Goal: Information Seeking & Learning: Learn about a topic

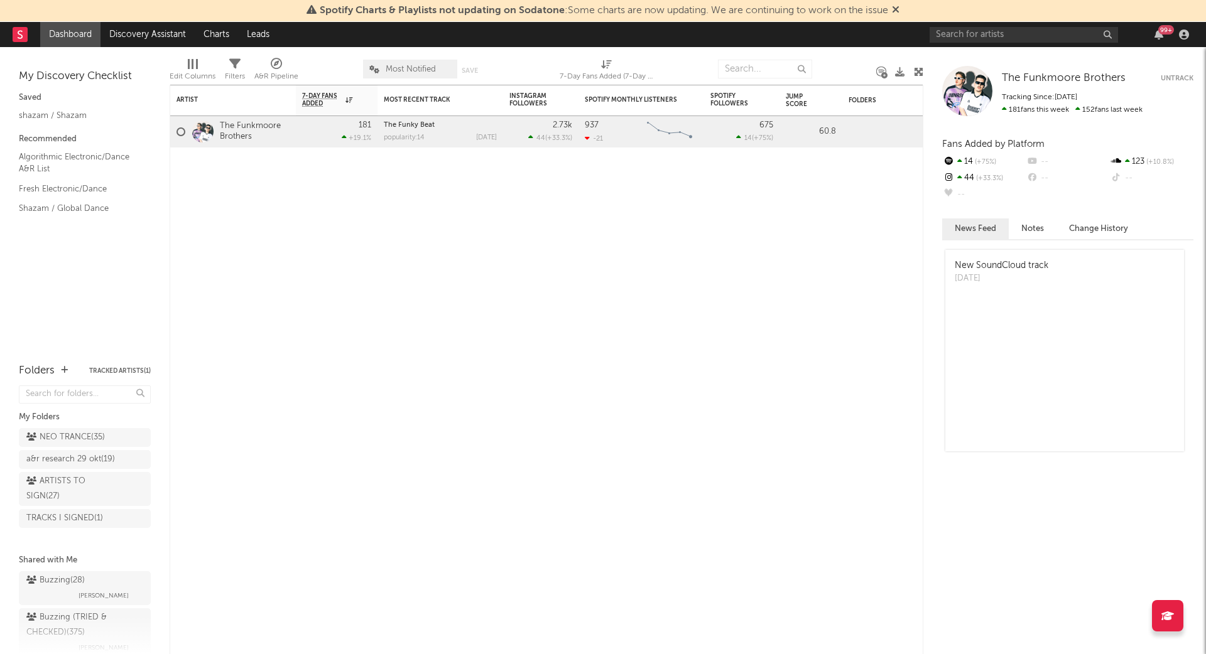
click at [41, 372] on div "Folders" at bounding box center [37, 371] width 36 height 15
click at [63, 369] on icon "button" at bounding box center [64, 370] width 7 height 8
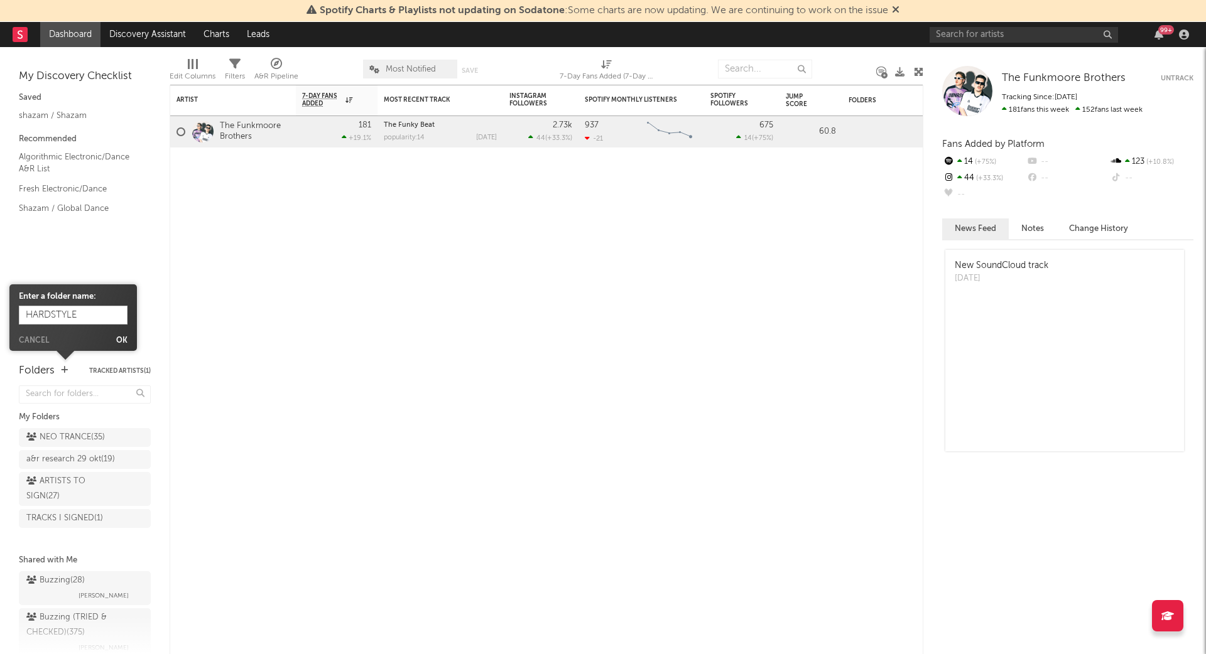
type input "HARDSTYLE"
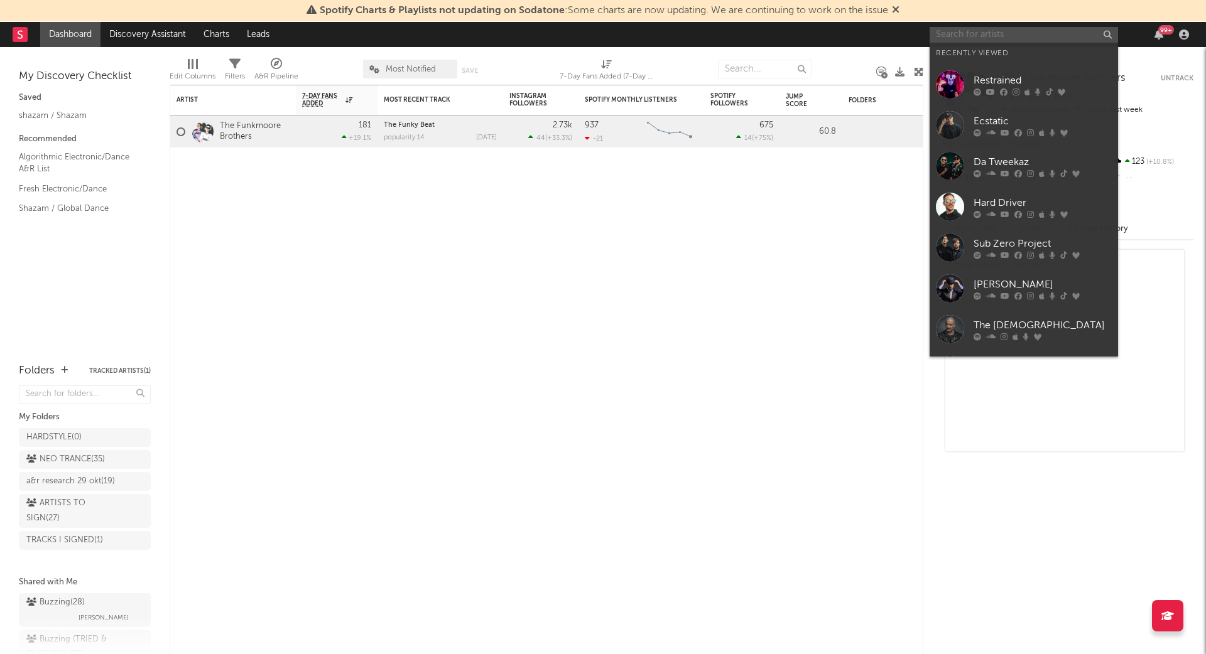
click at [982, 33] on input "text" at bounding box center [1023, 35] width 188 height 16
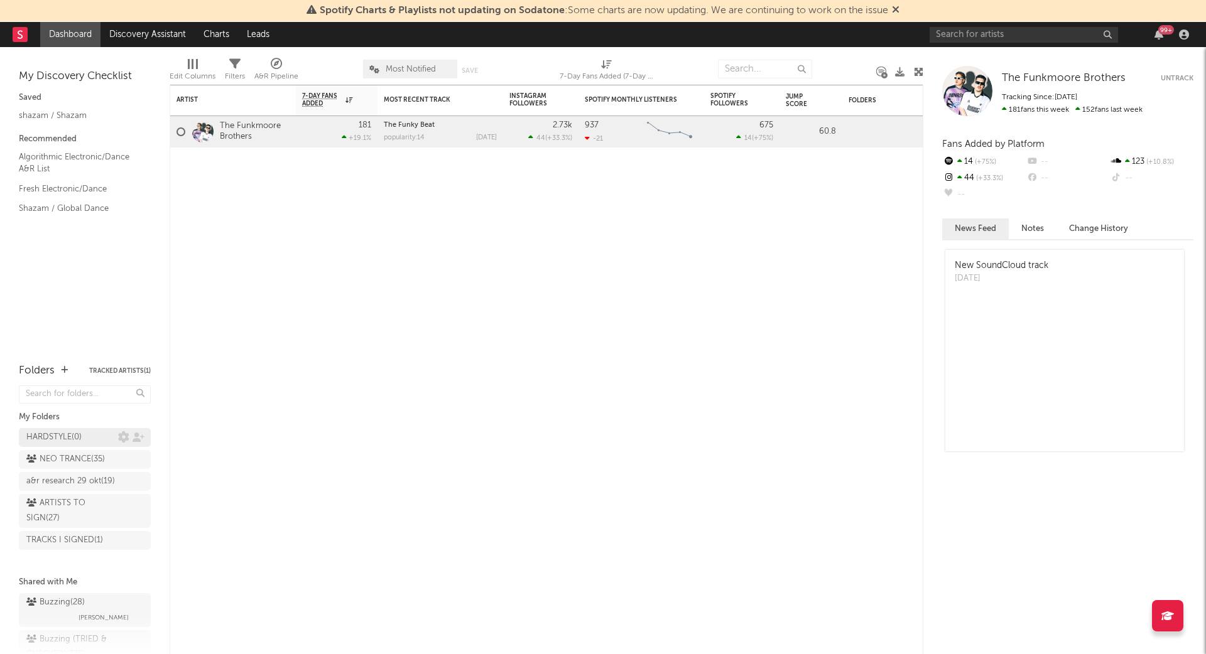
click at [85, 430] on div "HARDSTYLE ( 0 )" at bounding box center [72, 437] width 92 height 15
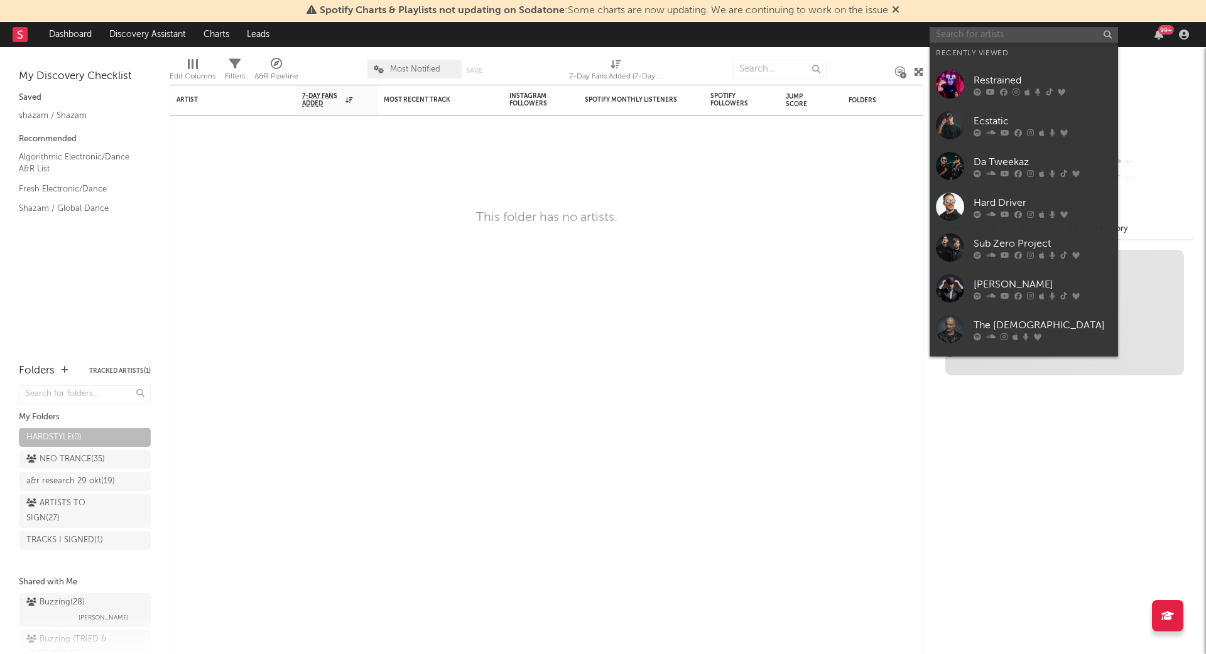
click at [994, 35] on input "text" at bounding box center [1023, 35] width 188 height 16
click at [1010, 36] on input "text" at bounding box center [1023, 35] width 188 height 16
click at [1001, 34] on input "text" at bounding box center [1023, 35] width 188 height 16
click at [977, 35] on input "text" at bounding box center [1023, 35] width 188 height 16
drag, startPoint x: 975, startPoint y: 35, endPoint x: 1002, endPoint y: 111, distance: 80.3
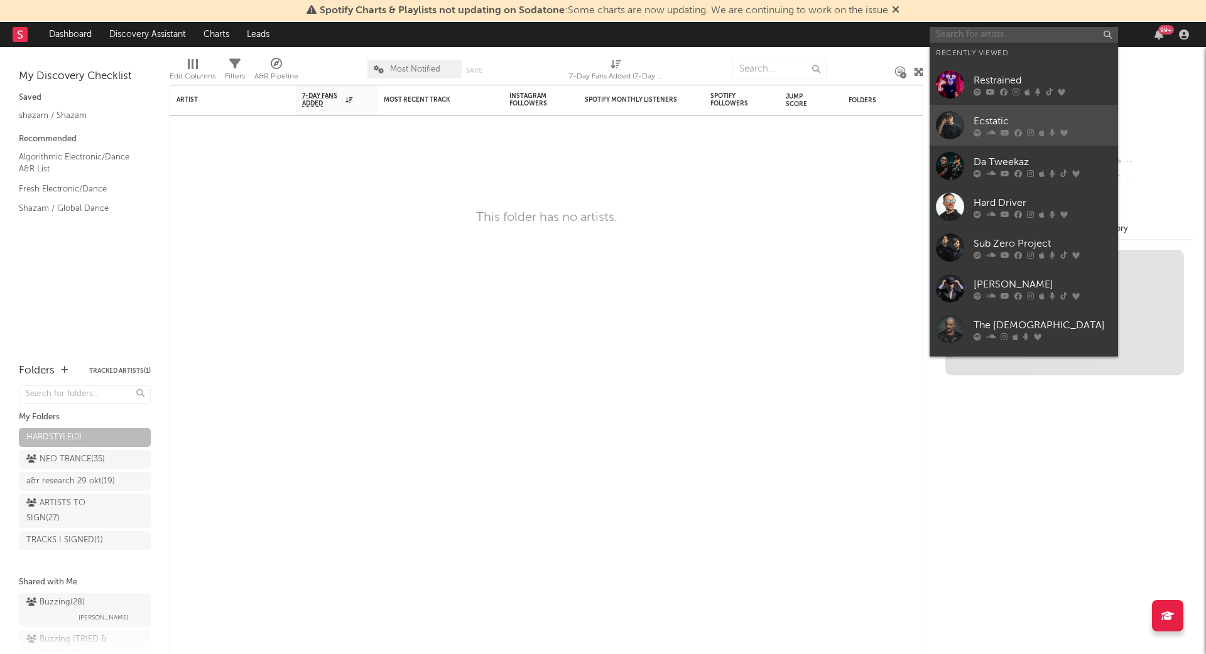
click at [975, 35] on input "text" at bounding box center [1023, 35] width 188 height 16
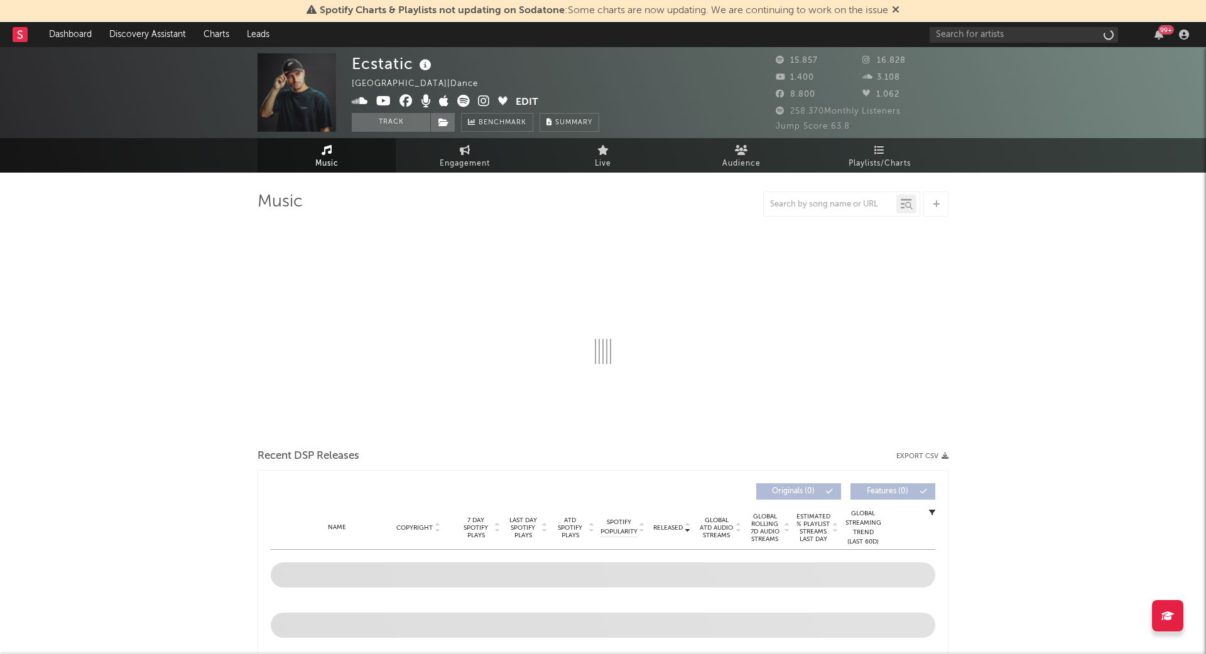
select select "6m"
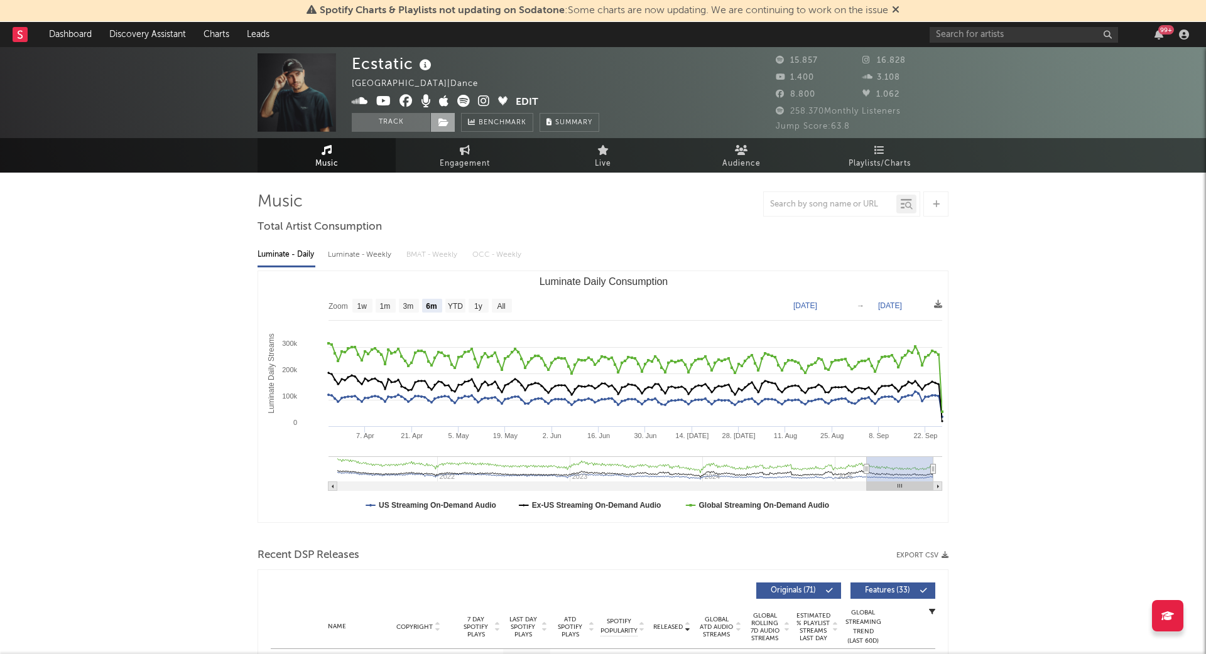
click at [452, 124] on span at bounding box center [442, 122] width 25 height 19
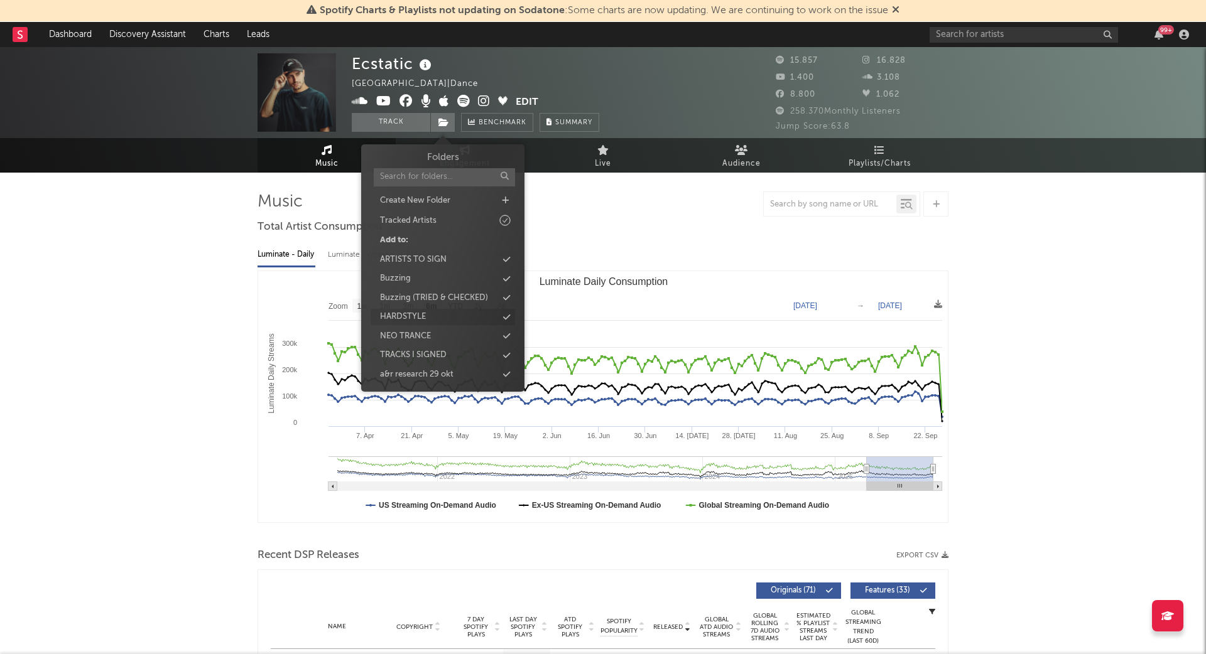
click at [430, 318] on div "HARDSTYLE" at bounding box center [443, 317] width 144 height 16
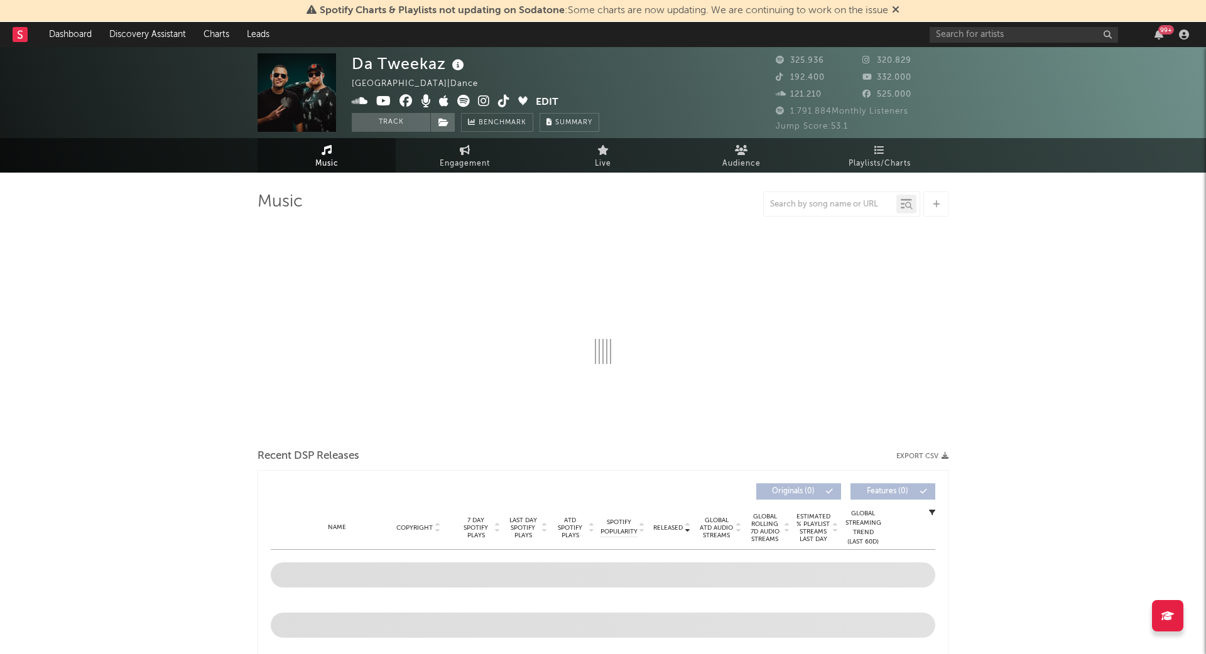
select select "6m"
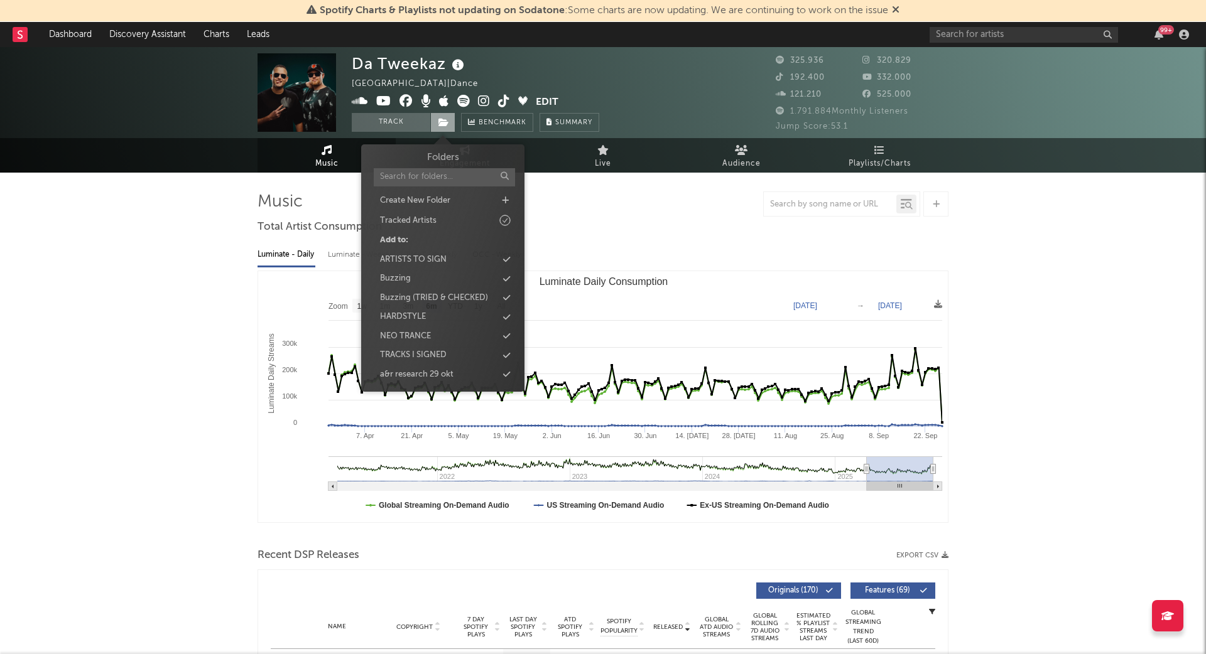
click at [448, 127] on span at bounding box center [442, 122] width 25 height 19
click at [423, 320] on div "HARDSTYLE" at bounding box center [403, 317] width 46 height 13
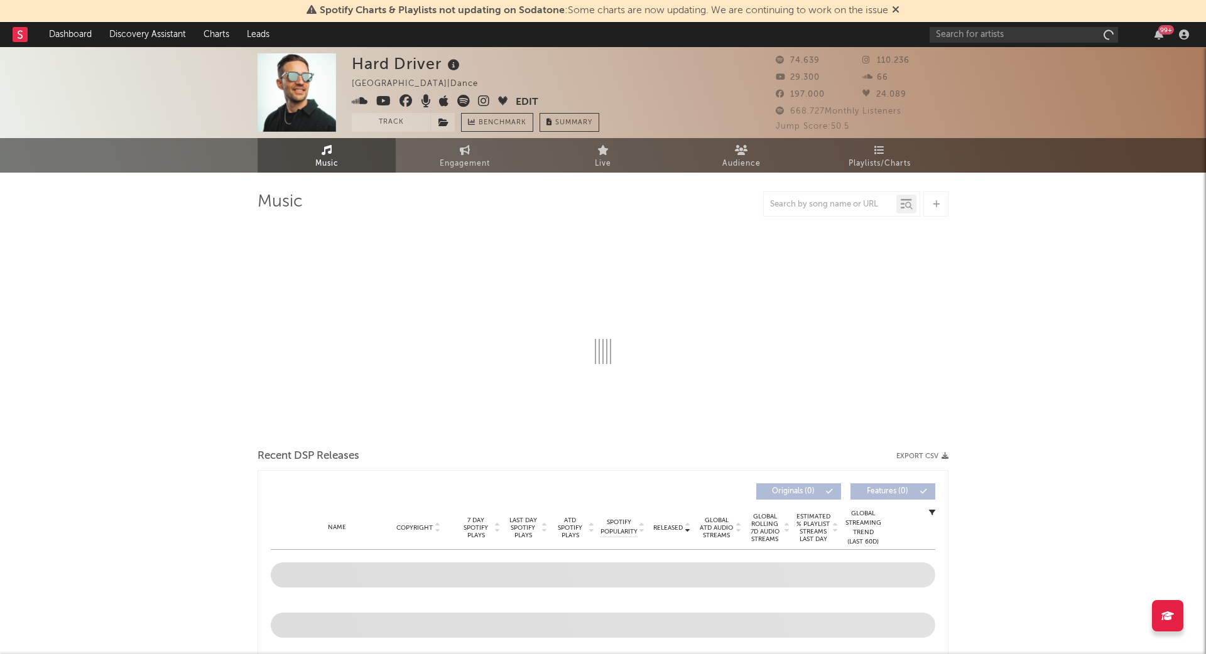
select select "6m"
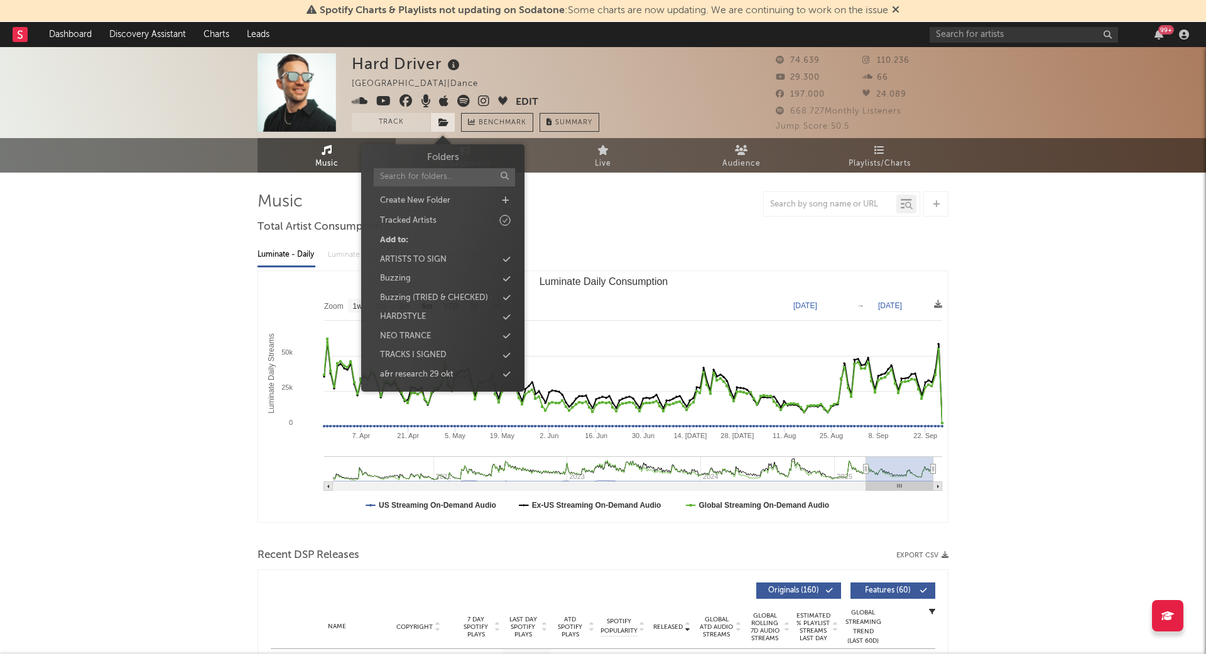
click at [447, 126] on icon at bounding box center [443, 122] width 11 height 9
click at [411, 315] on div "HARDSTYLE" at bounding box center [403, 317] width 46 height 13
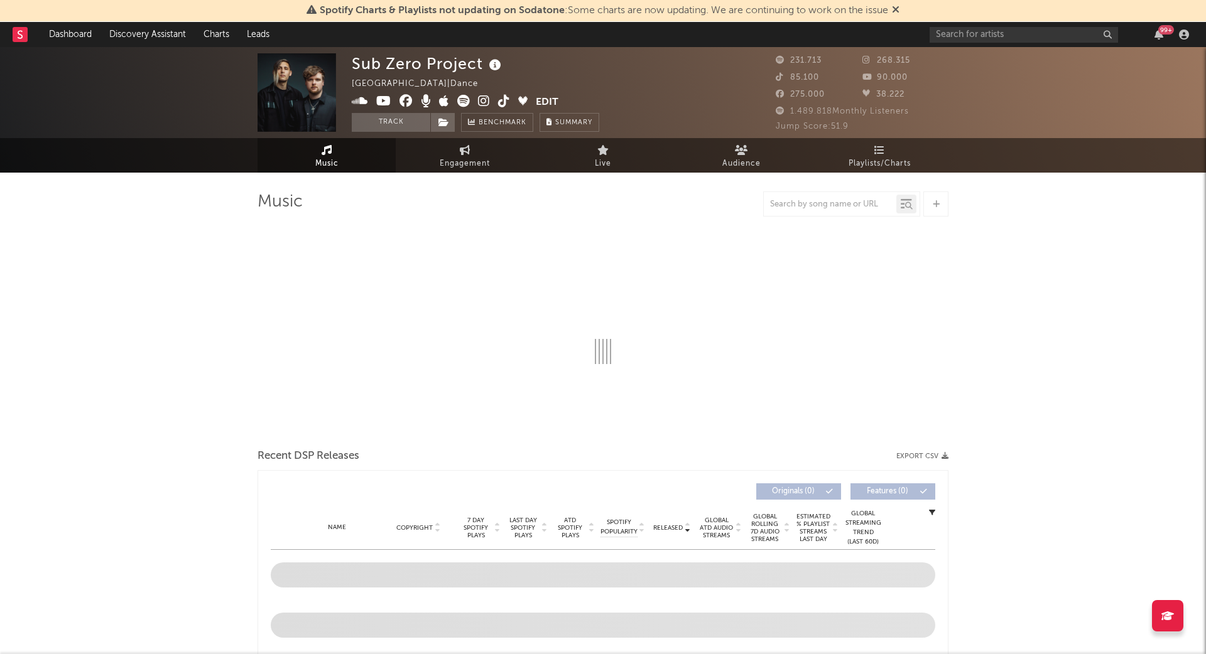
select select "6m"
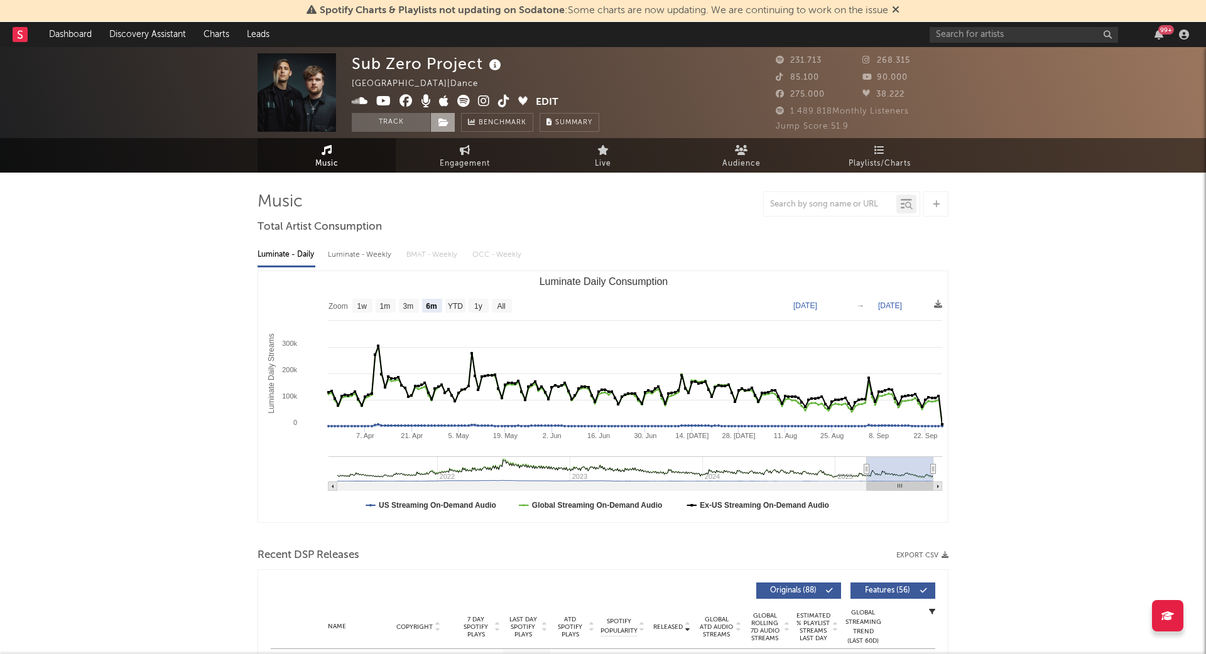
click at [443, 123] on icon at bounding box center [443, 122] width 11 height 9
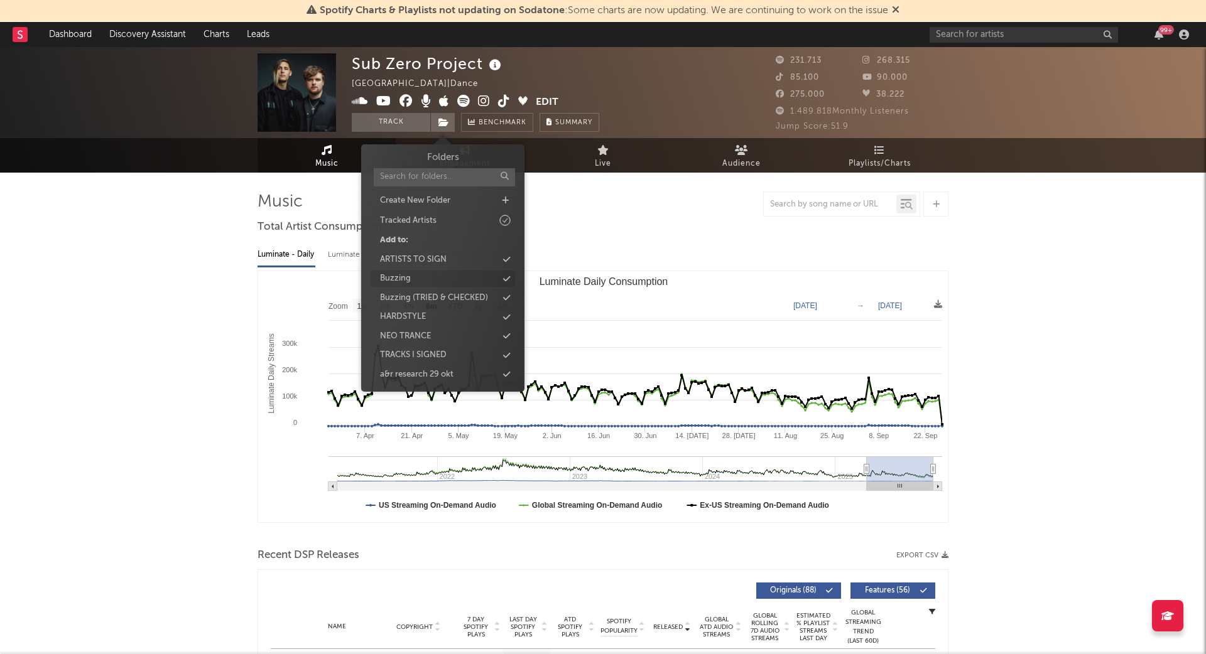
click at [433, 316] on div "HARDSTYLE" at bounding box center [443, 317] width 144 height 16
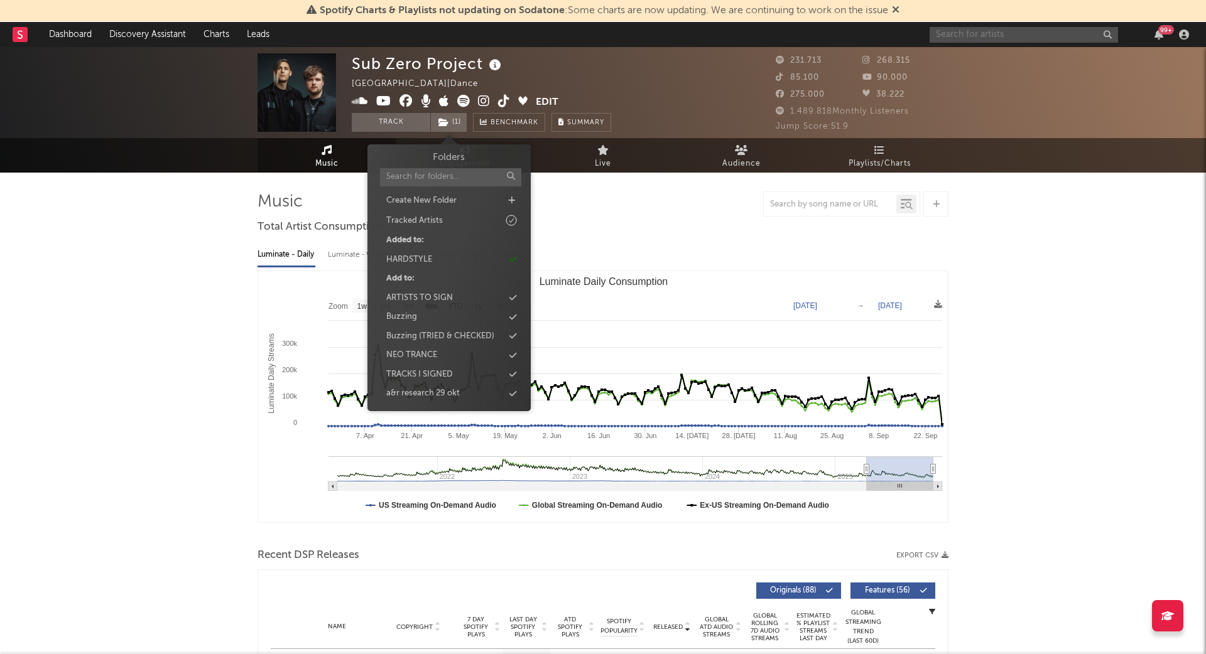
click at [1012, 33] on input "text" at bounding box center [1023, 35] width 188 height 16
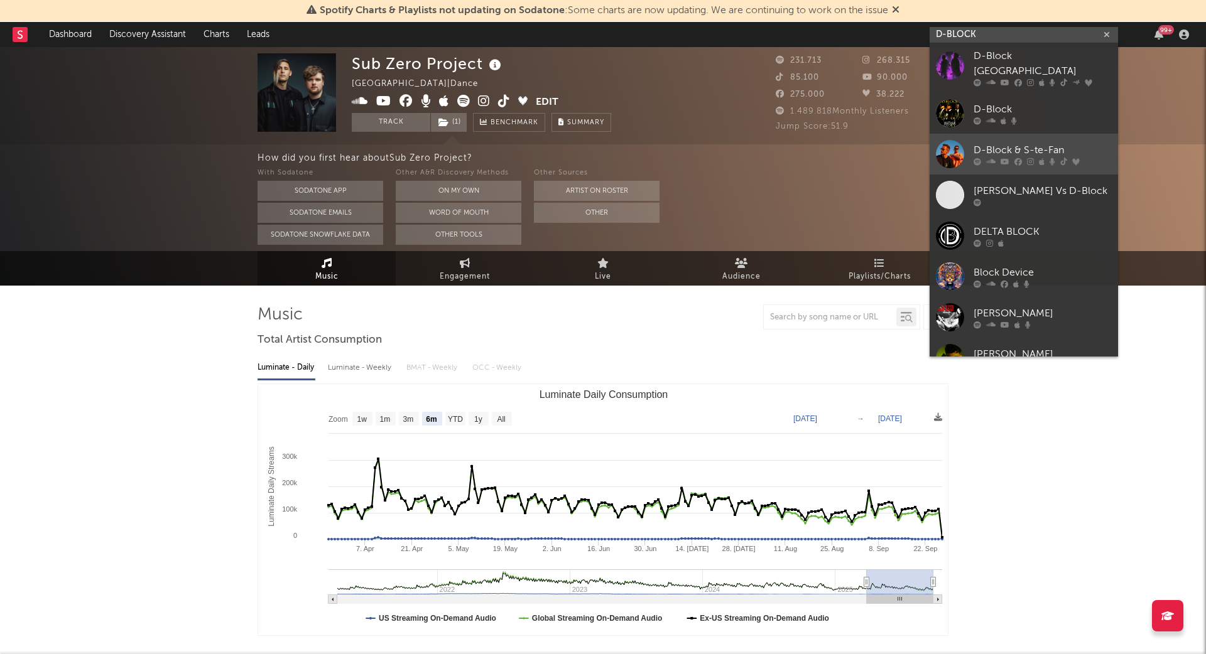
type input "D-BLOCK"
click at [1059, 143] on div "D-Block & S-te-Fan" at bounding box center [1042, 150] width 138 height 15
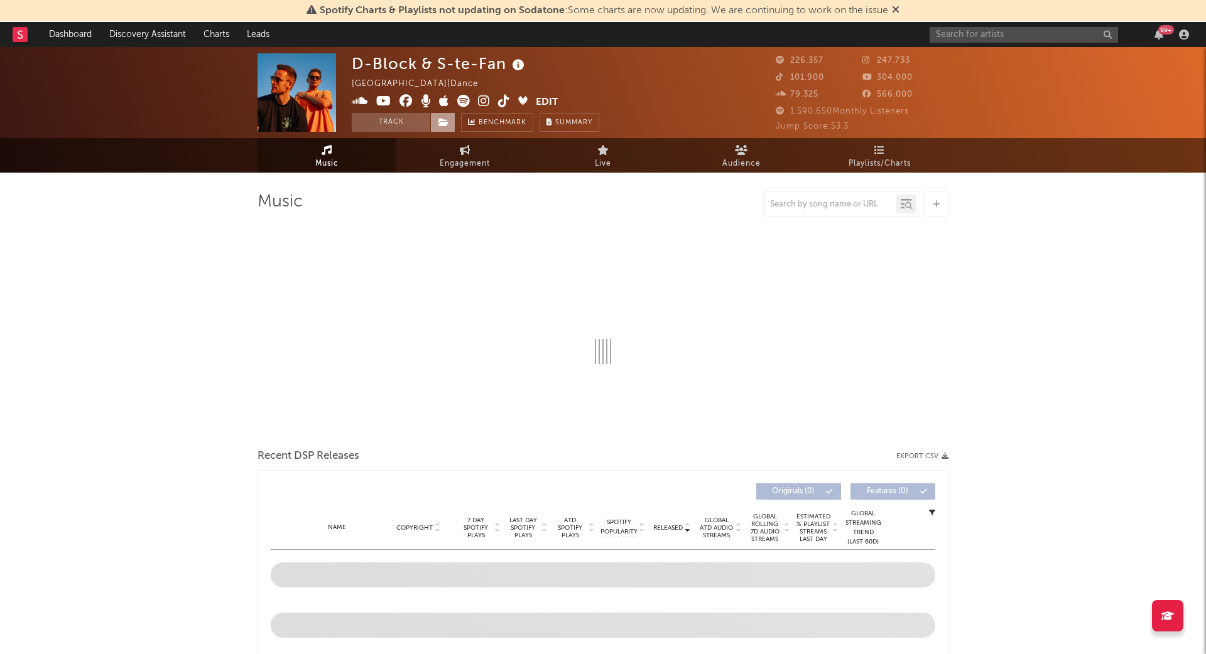
click at [453, 120] on span at bounding box center [442, 122] width 25 height 19
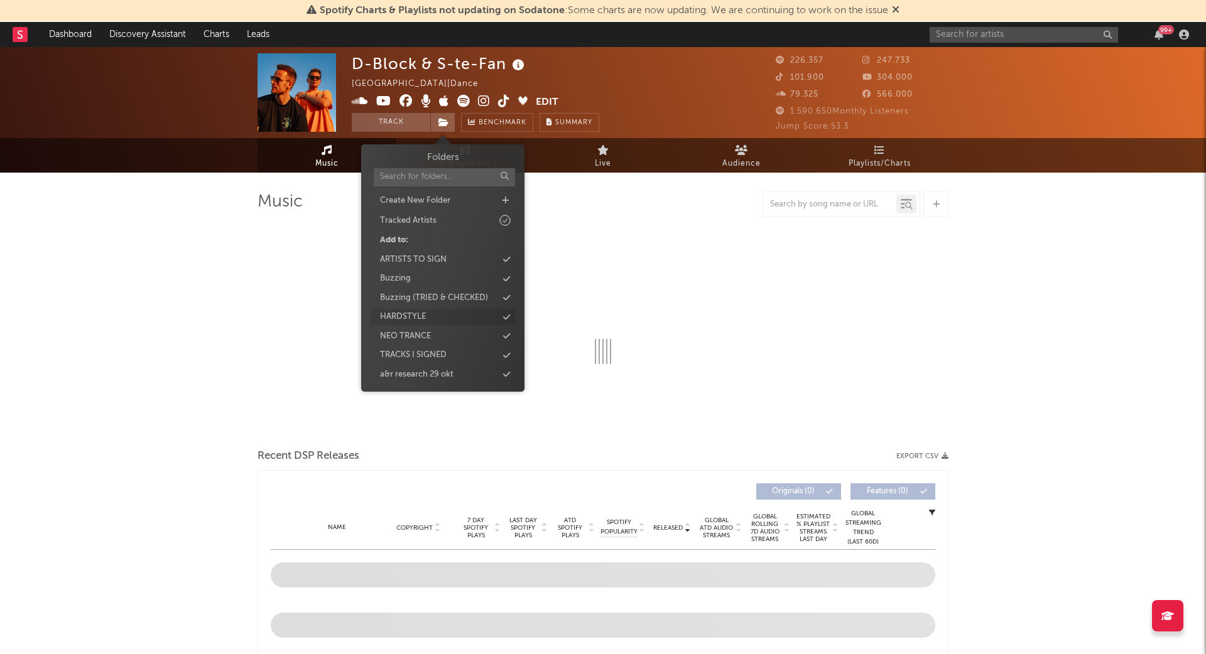
select select "6m"
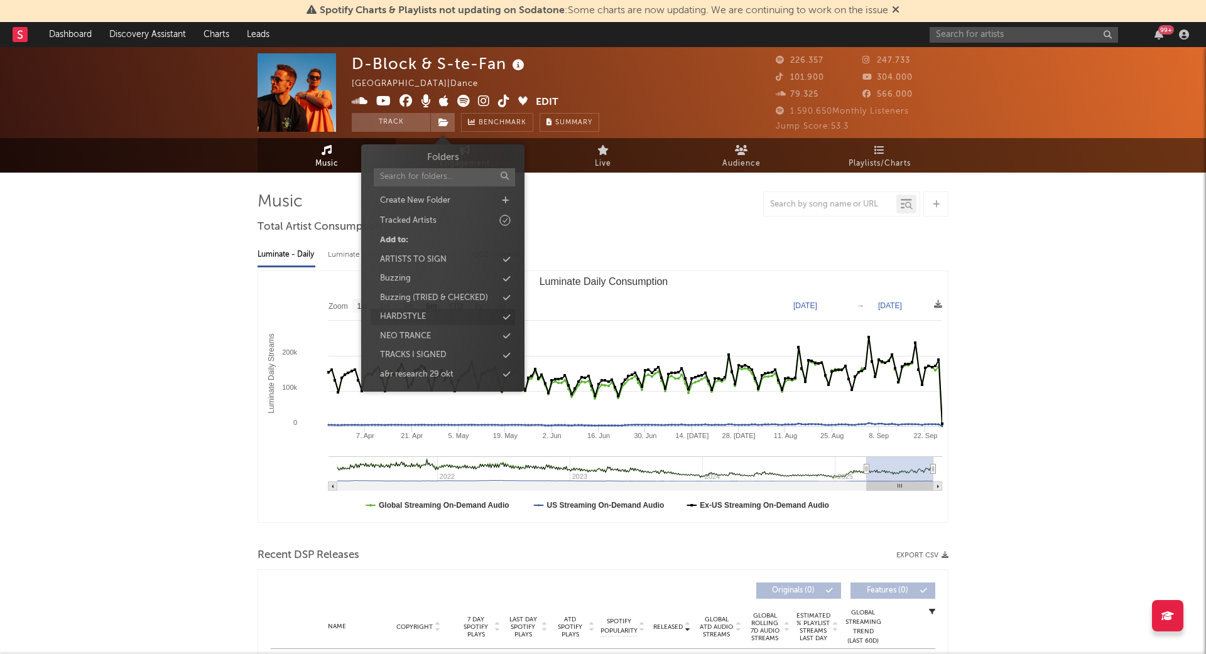
click at [415, 316] on div "HARDSTYLE" at bounding box center [403, 317] width 46 height 13
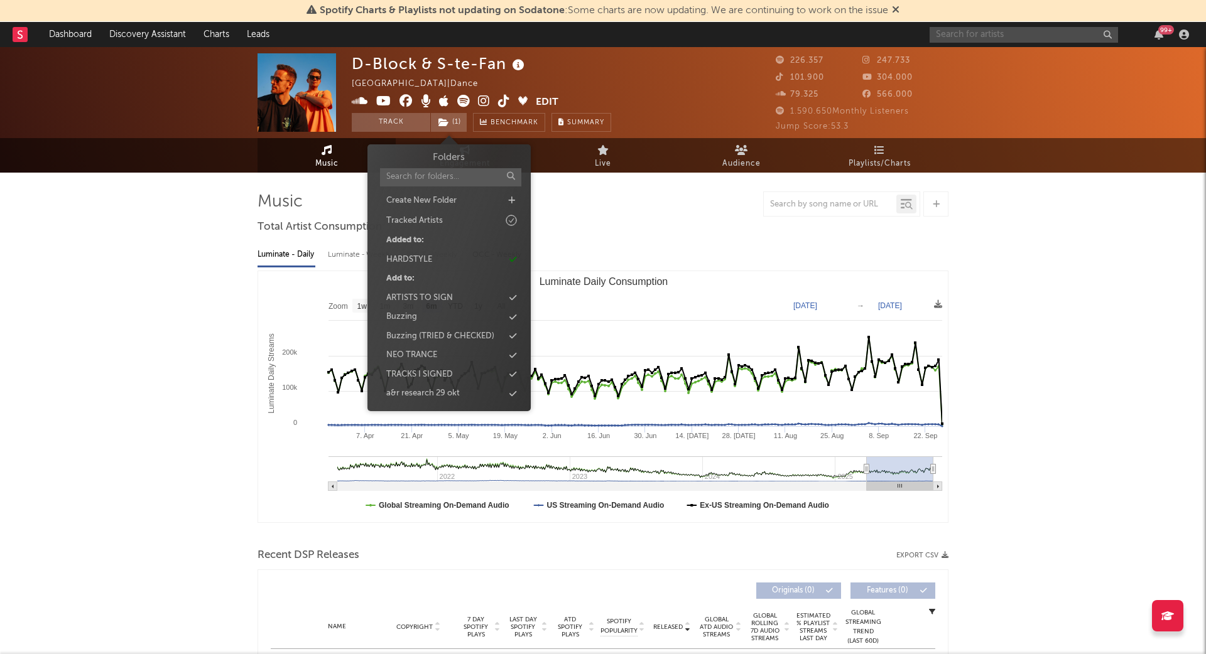
click at [988, 30] on input "text" at bounding box center [1023, 35] width 188 height 16
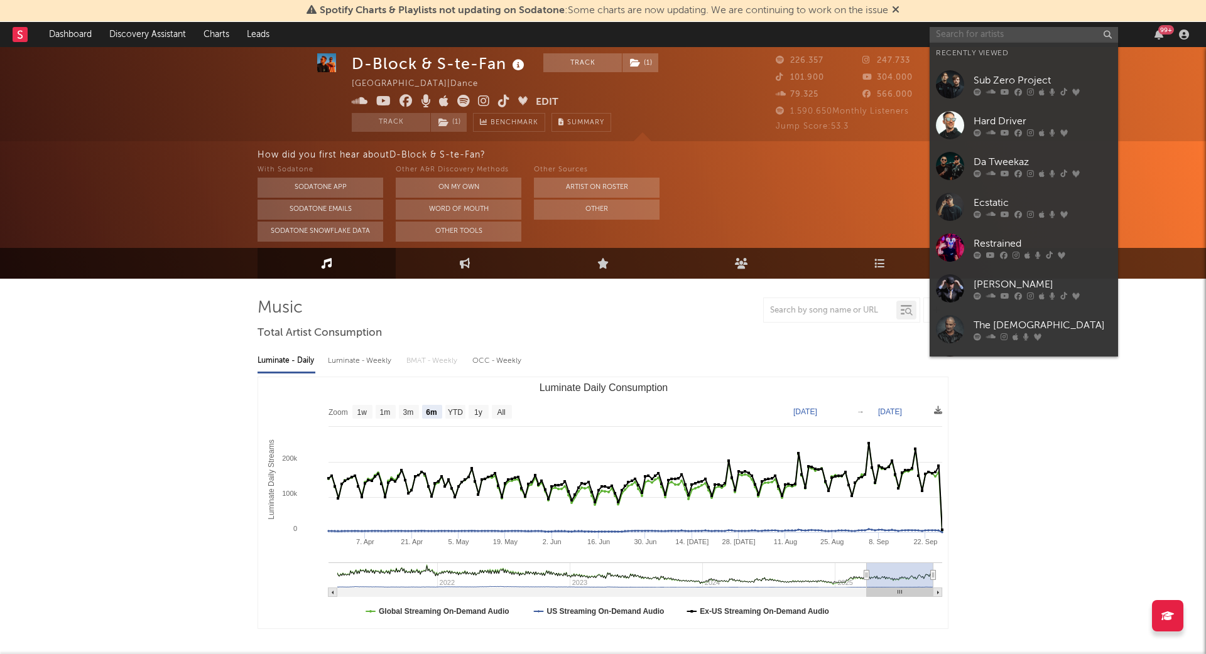
scroll to position [9, 0]
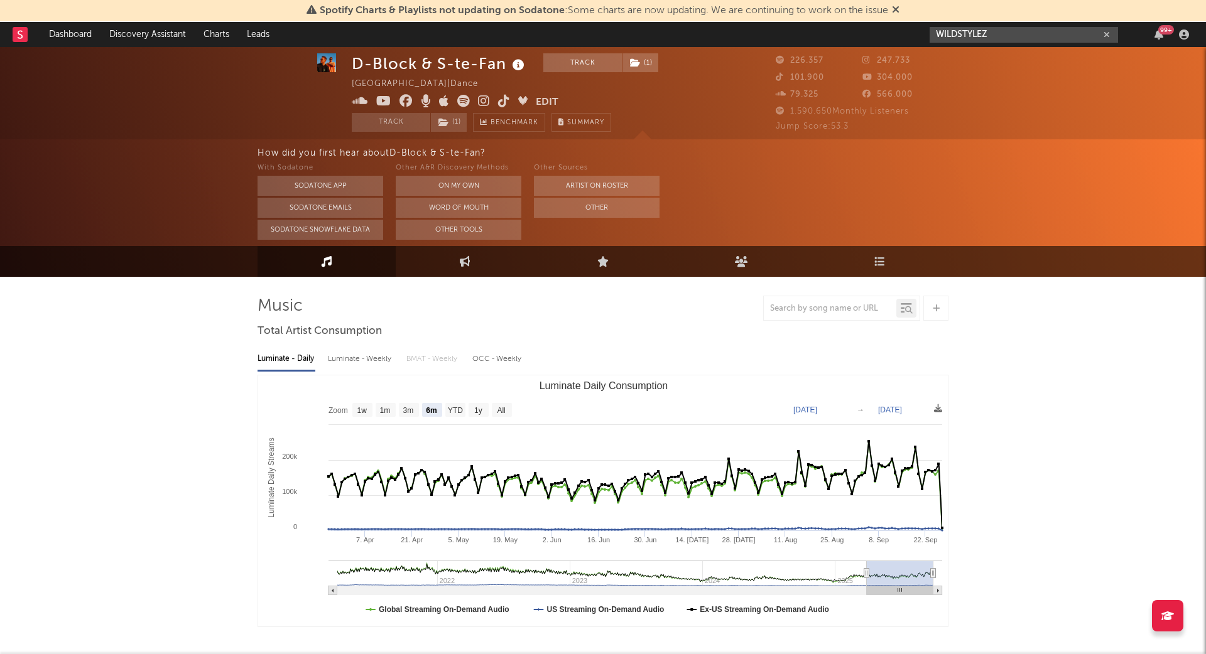
click at [1000, 38] on input "WILDSTYLEZ" at bounding box center [1023, 35] width 188 height 16
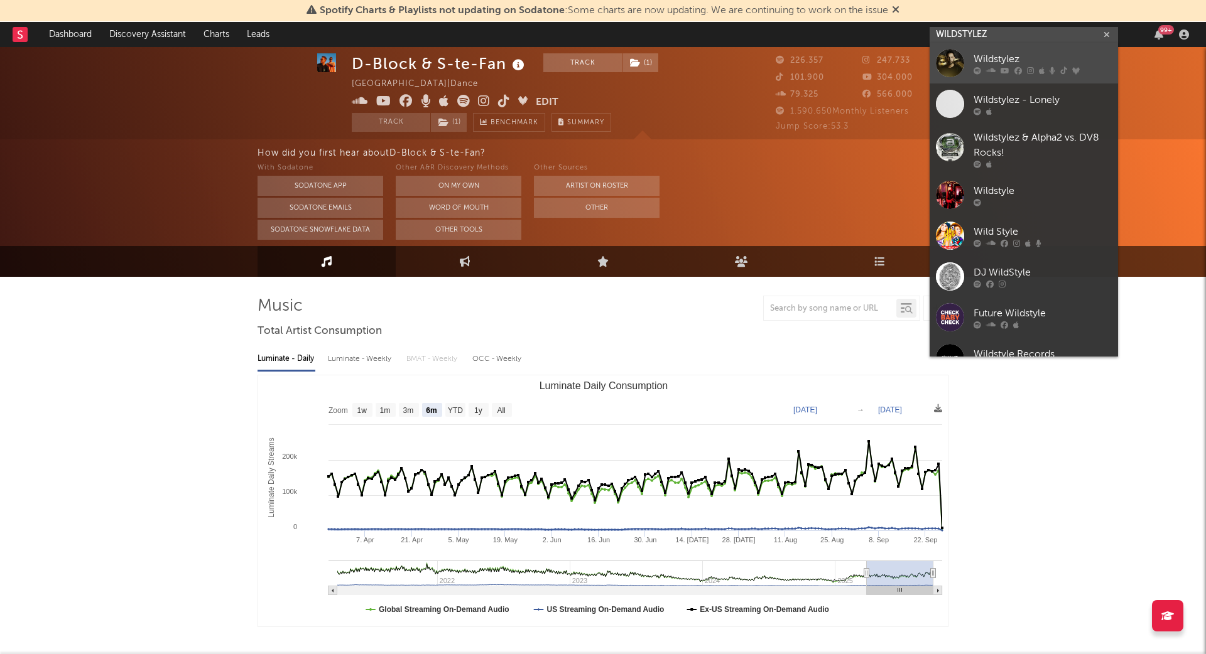
type input "WILDSTYLEZ"
click at [1000, 57] on div "Wildstylez" at bounding box center [1042, 59] width 138 height 15
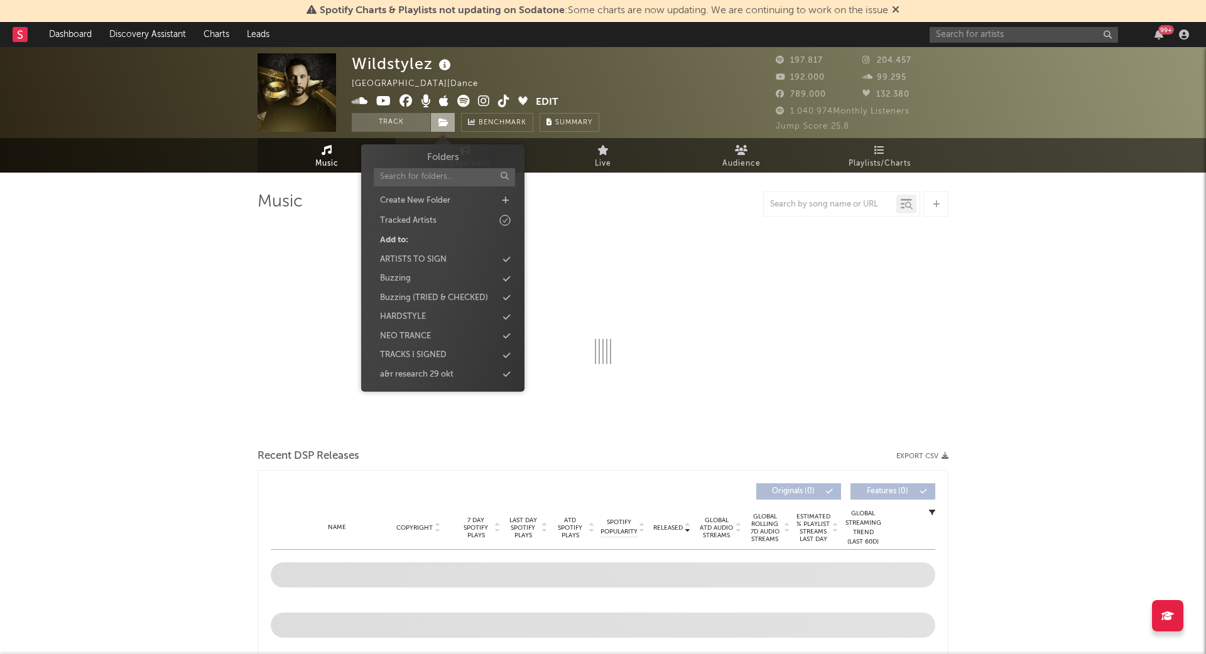
click at [445, 119] on icon at bounding box center [443, 122] width 11 height 9
select select "6m"
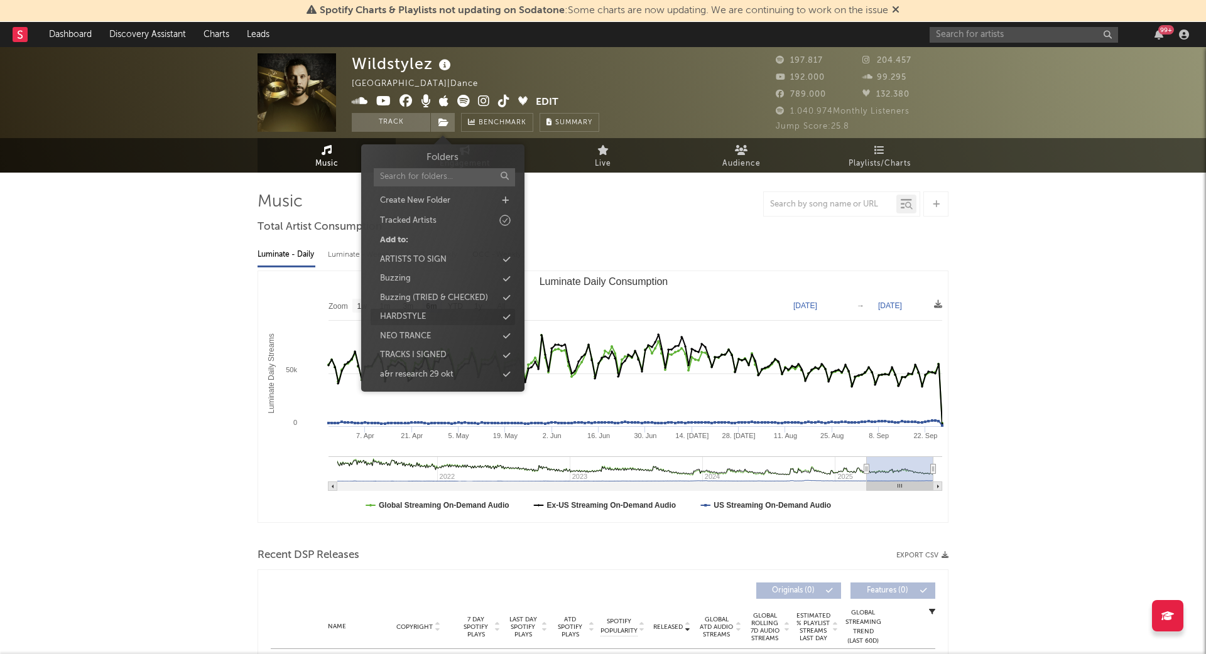
click at [414, 314] on div "HARDSTYLE" at bounding box center [403, 317] width 46 height 13
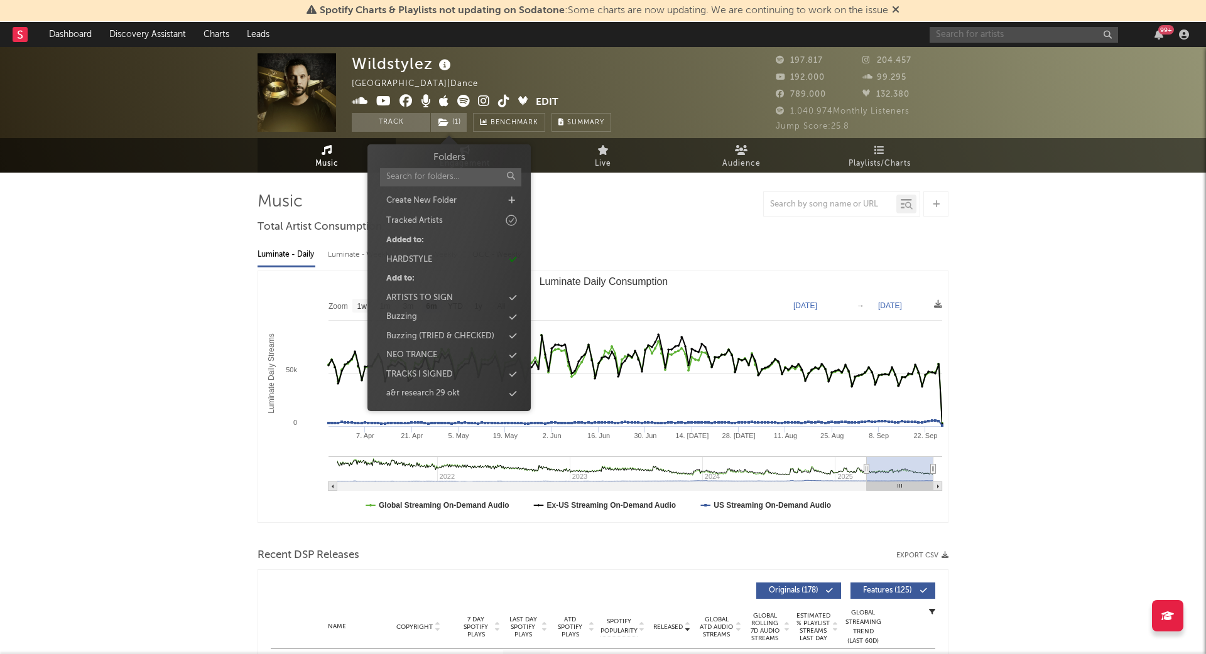
click at [1020, 36] on input "text" at bounding box center [1023, 35] width 188 height 16
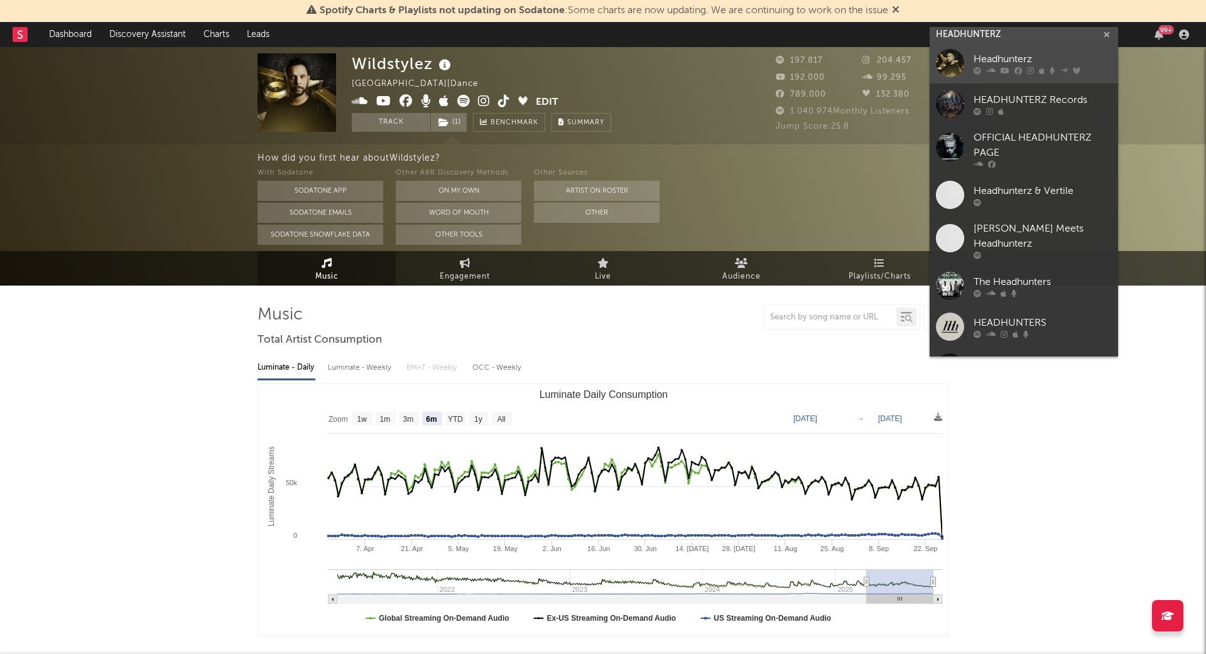
type input "HEADHUNTERZ"
drag, startPoint x: 1010, startPoint y: 52, endPoint x: 801, endPoint y: 111, distance: 216.5
click at [1010, 52] on div "Headhunterz" at bounding box center [1042, 59] width 138 height 15
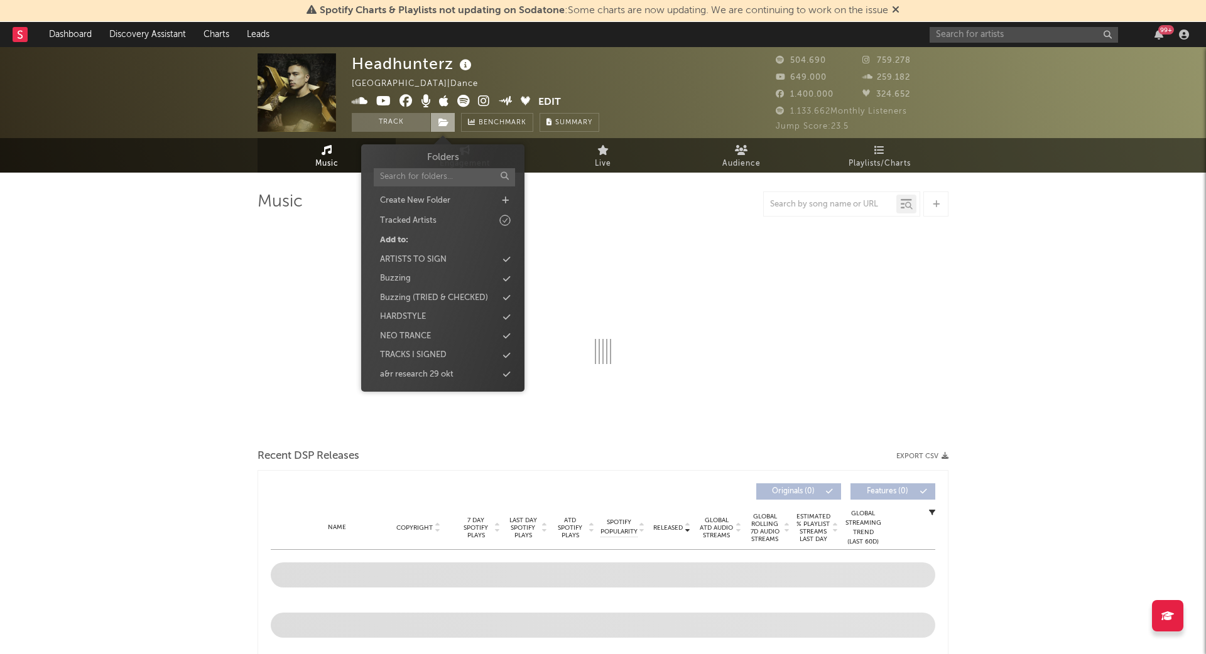
click at [438, 122] on icon at bounding box center [443, 122] width 11 height 9
select select "6m"
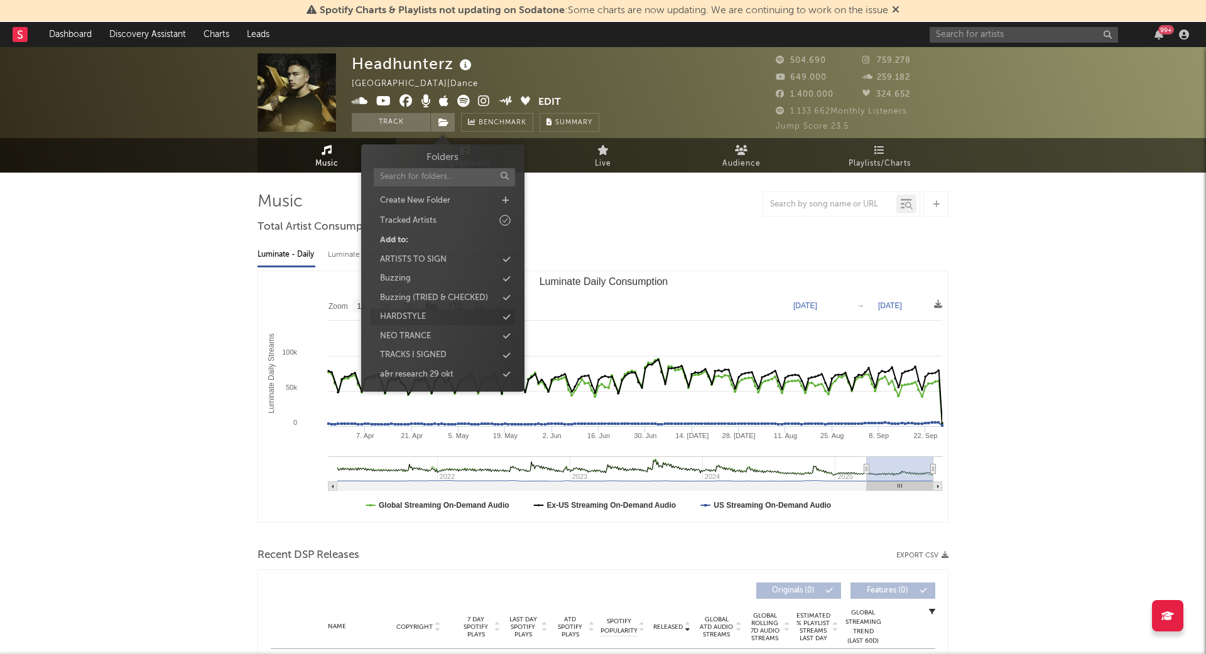
click at [414, 315] on div "HARDSTYLE" at bounding box center [403, 317] width 46 height 13
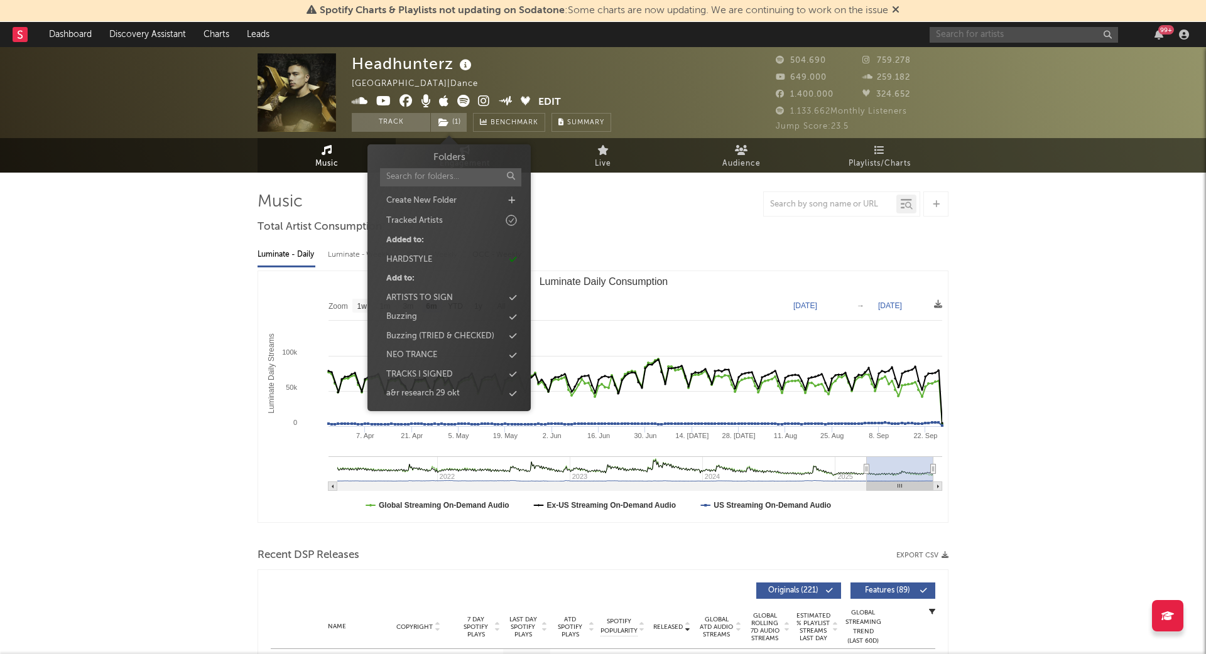
click at [1057, 37] on input "text" at bounding box center [1023, 35] width 188 height 16
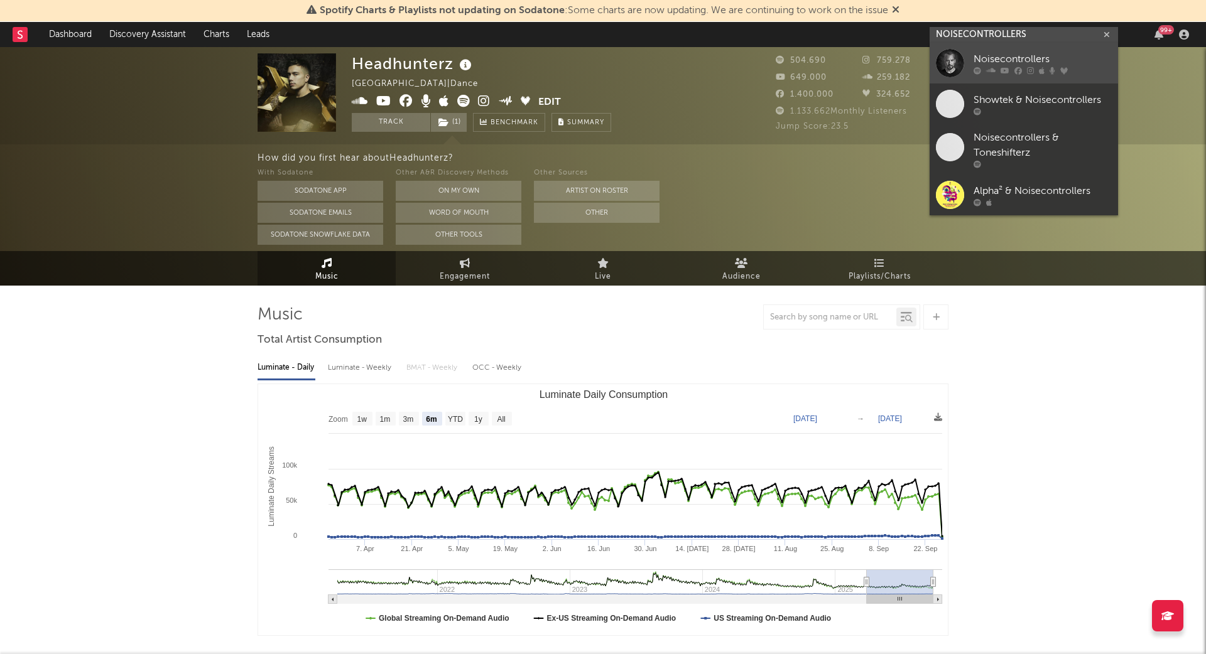
type input "NOISECONTROLLERS"
click at [1036, 58] on div "Noisecontrollers" at bounding box center [1042, 59] width 138 height 15
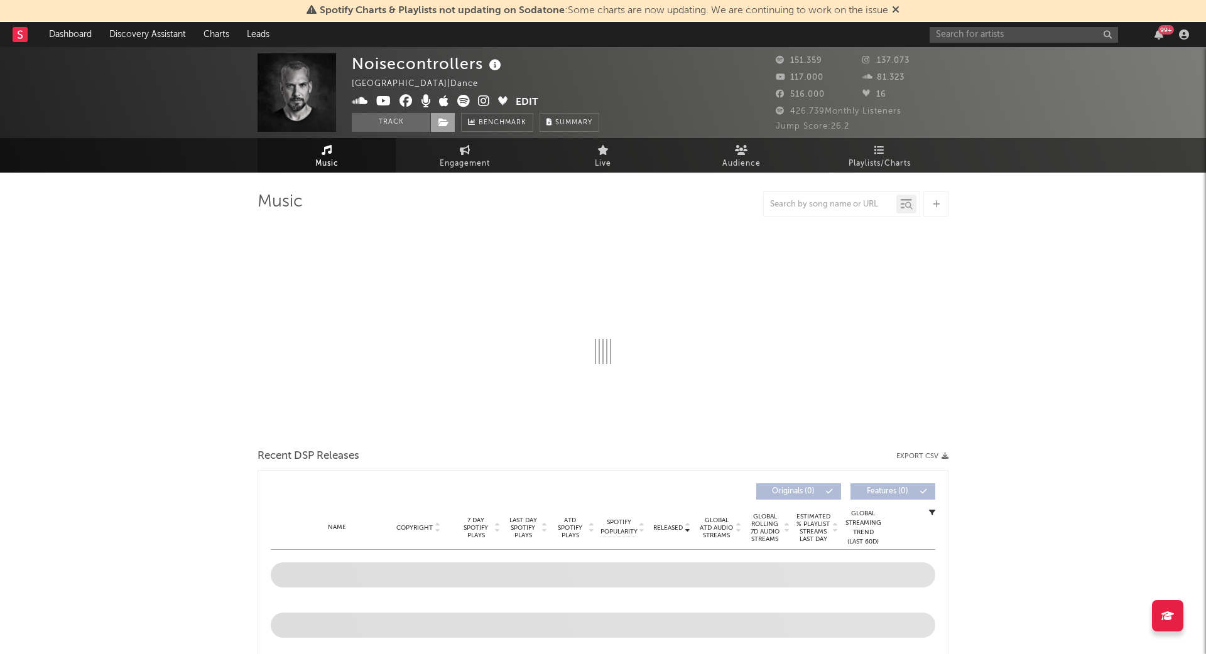
click at [447, 121] on icon at bounding box center [443, 122] width 11 height 9
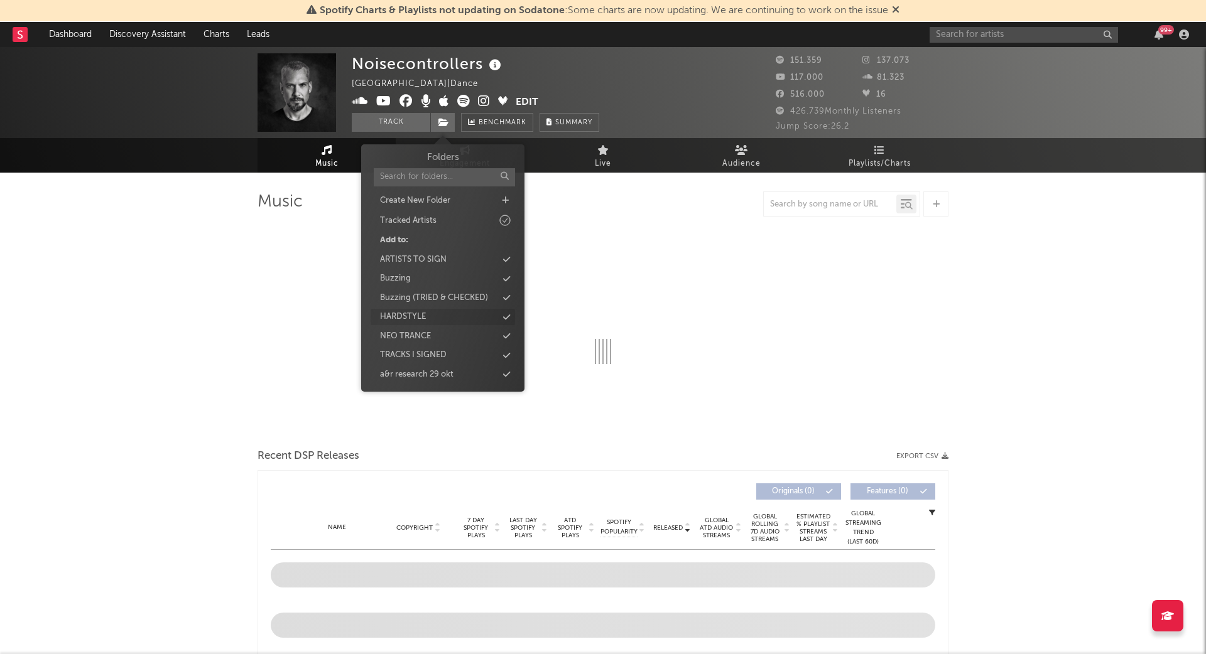
click at [422, 317] on div "HARDSTYLE" at bounding box center [403, 317] width 46 height 13
select select "6m"
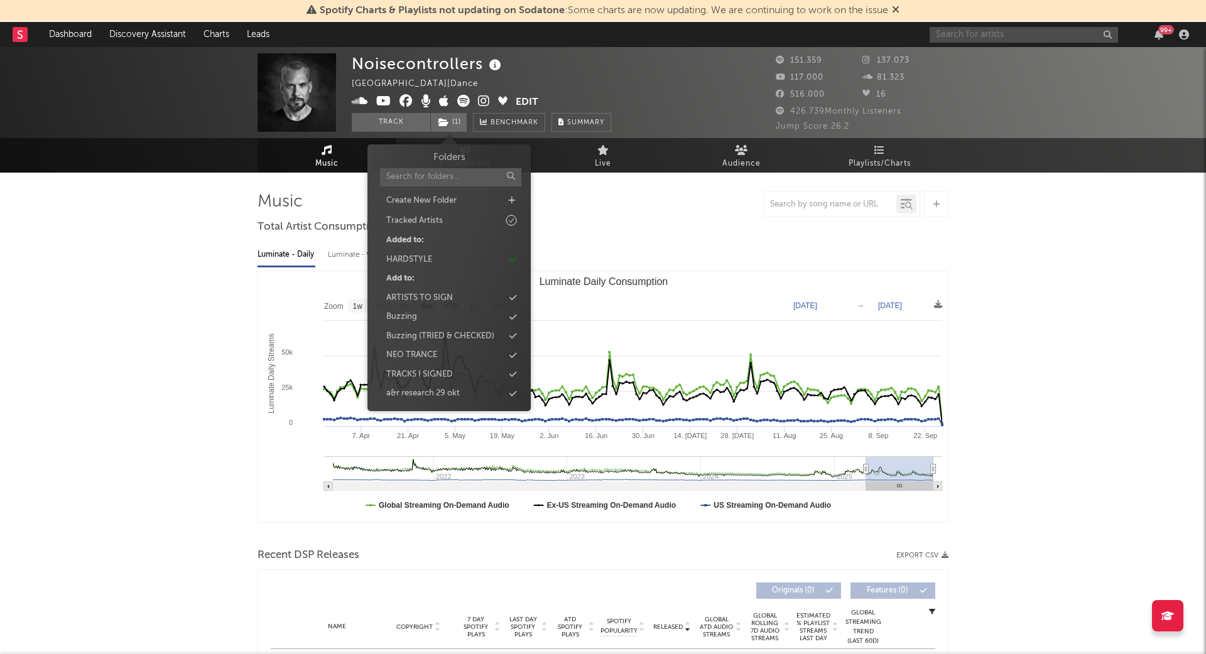
click at [1019, 35] on input "text" at bounding box center [1023, 35] width 188 height 16
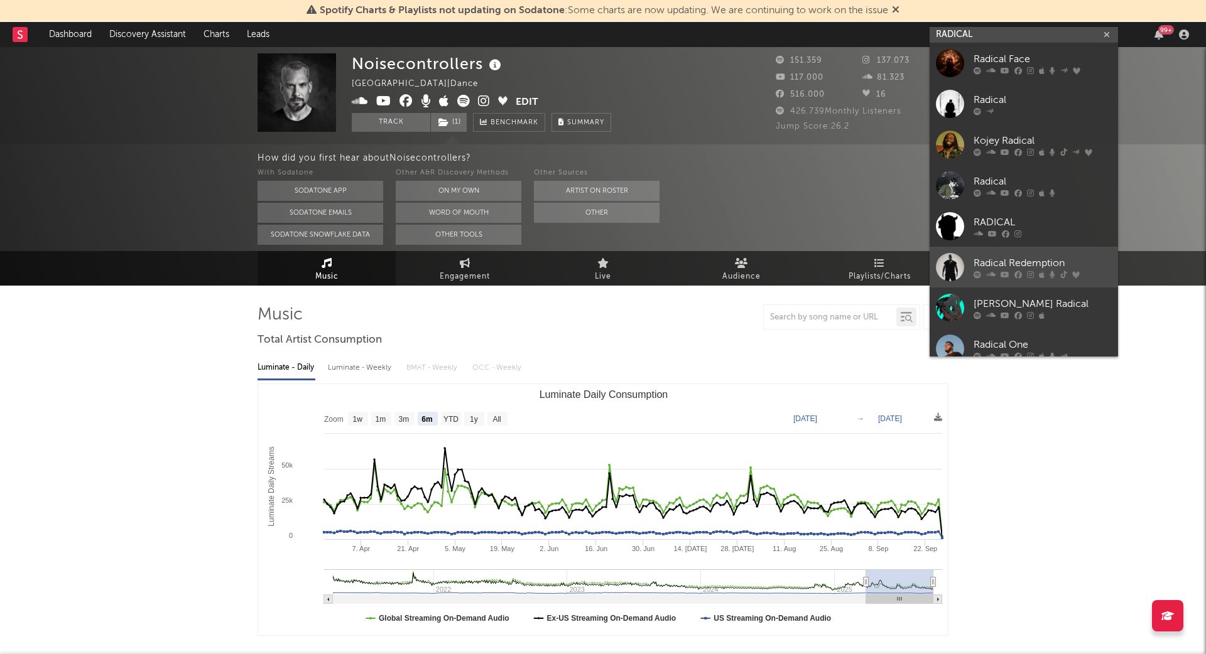
type input "RADICAL"
click at [1061, 260] on div "Radical Redemption" at bounding box center [1042, 263] width 138 height 15
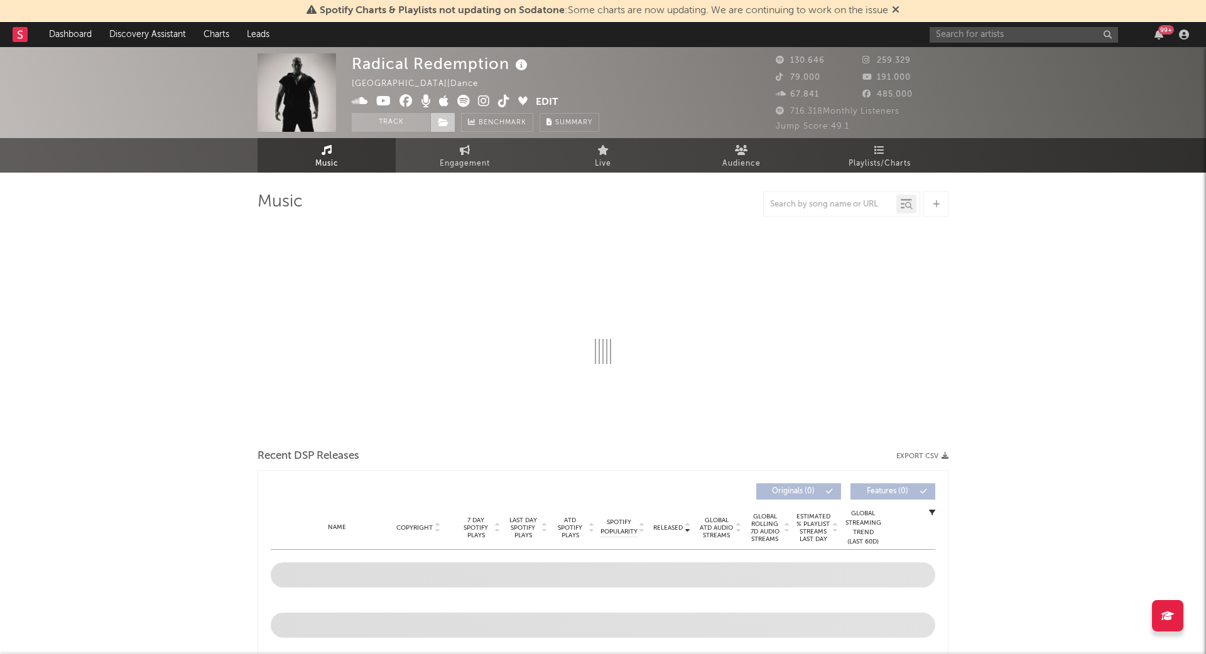
click at [446, 124] on icon at bounding box center [443, 122] width 11 height 9
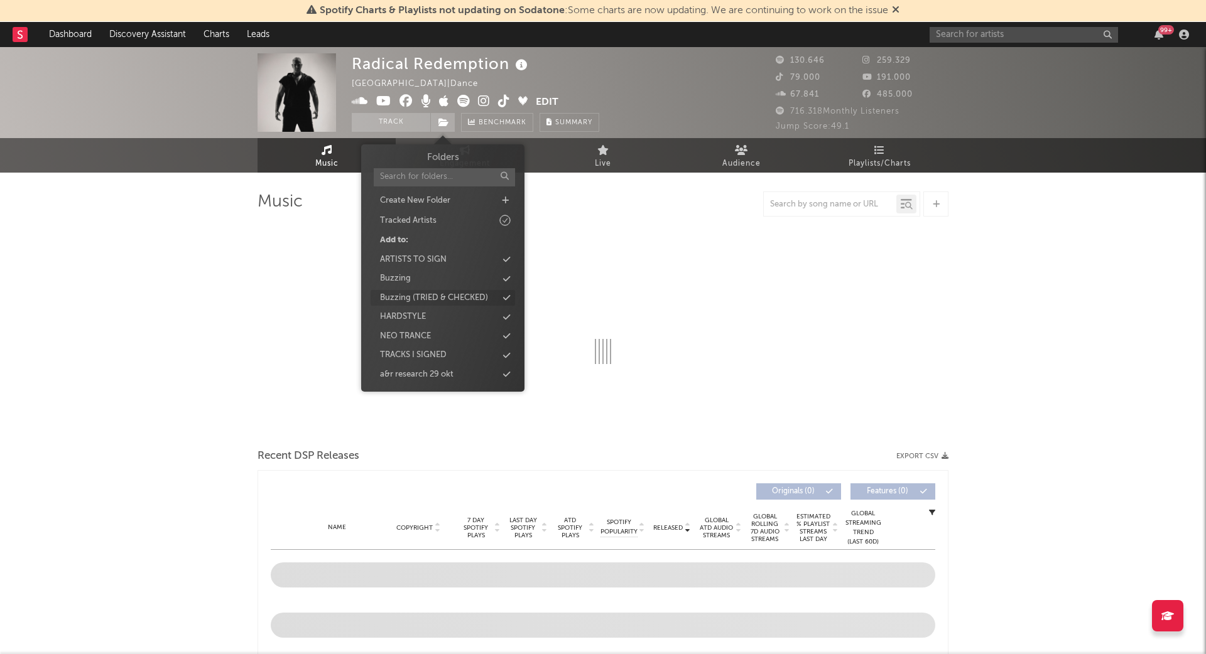
select select "6m"
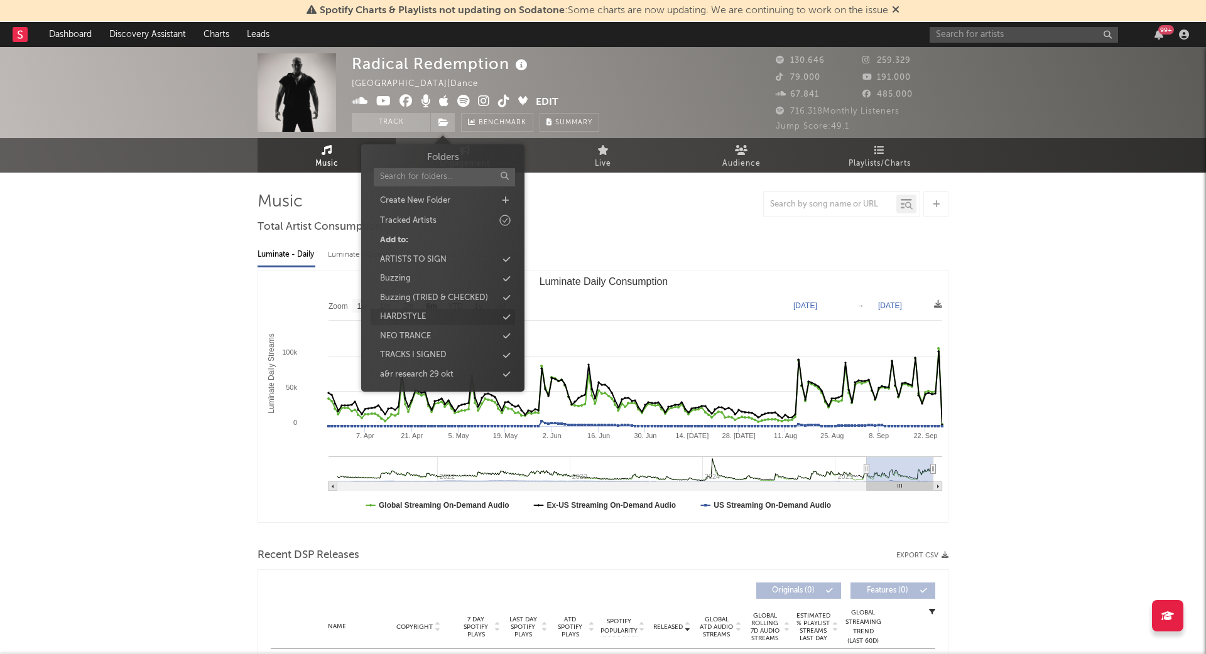
click at [425, 318] on div "HARDSTYLE" at bounding box center [403, 317] width 46 height 13
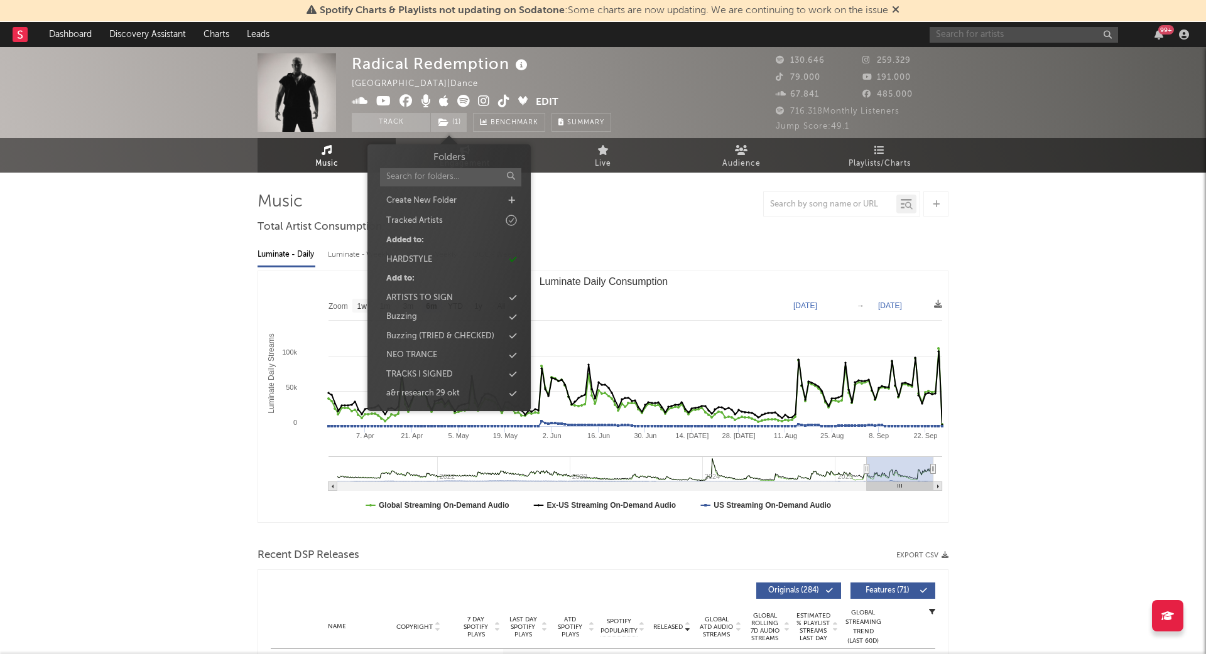
click at [997, 33] on input "text" at bounding box center [1023, 35] width 188 height 16
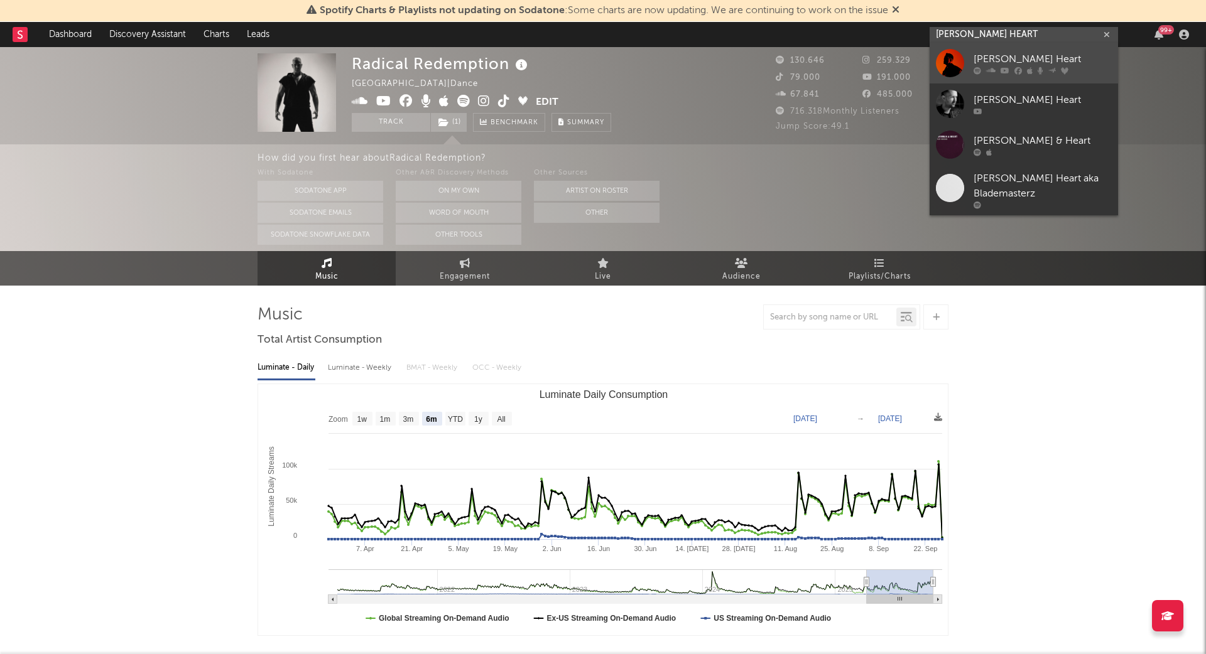
type input "BRENNAN HEART"
click at [993, 61] on div "Brennan Heart" at bounding box center [1042, 59] width 138 height 15
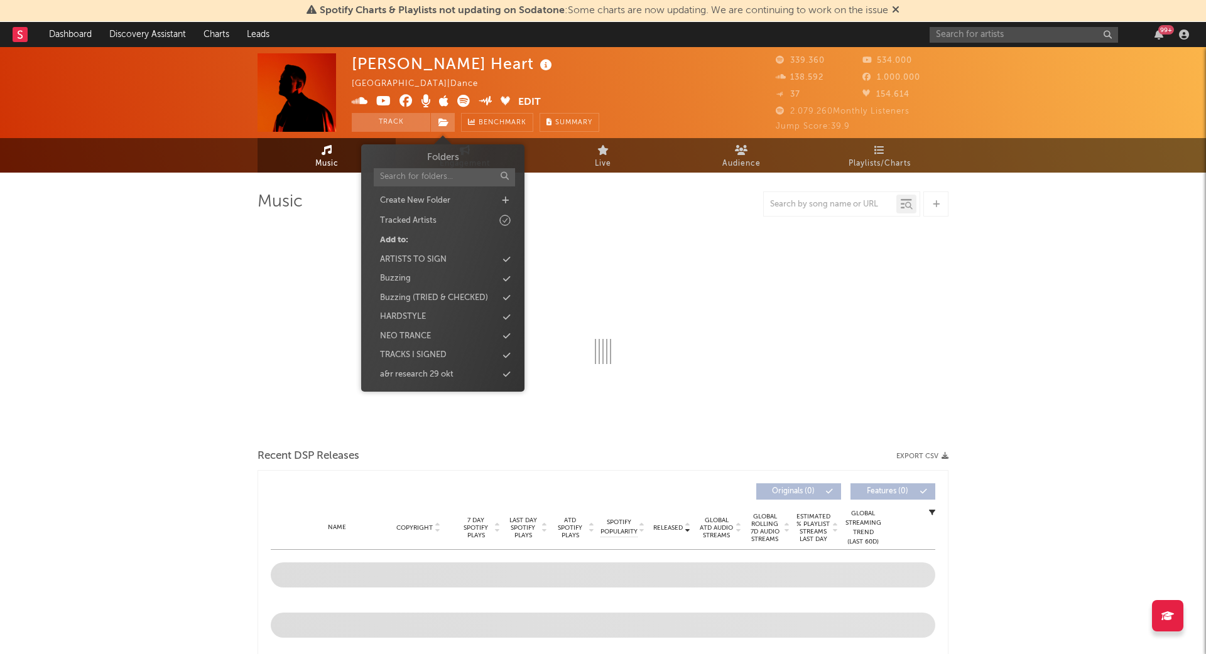
drag, startPoint x: 433, startPoint y: 119, endPoint x: 441, endPoint y: 145, distance: 27.0
click at [433, 119] on span at bounding box center [442, 122] width 25 height 19
select select "6m"
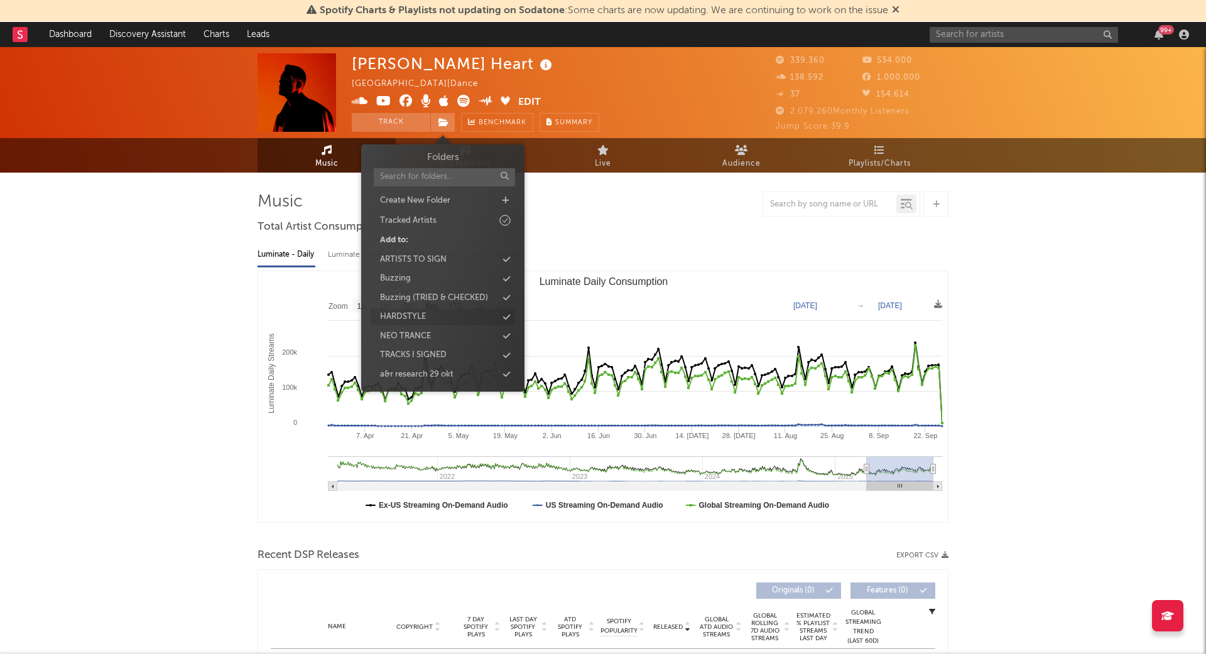
click at [409, 320] on div "HARDSTYLE" at bounding box center [403, 317] width 46 height 13
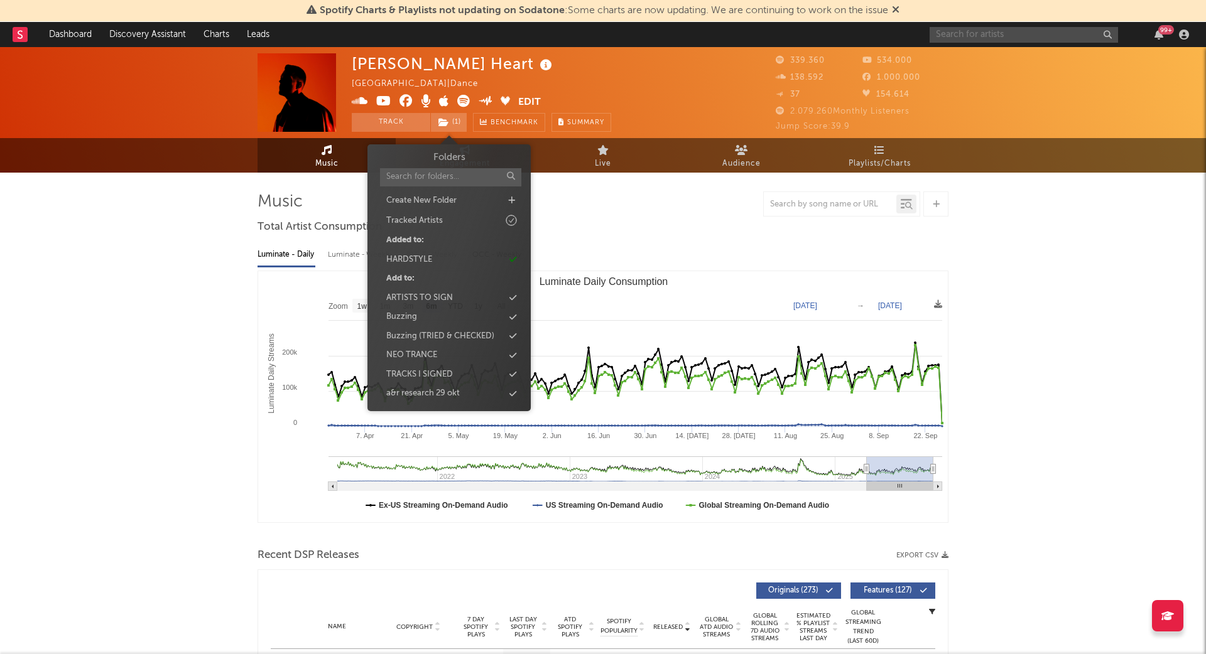
click at [1039, 34] on input "text" at bounding box center [1023, 35] width 188 height 16
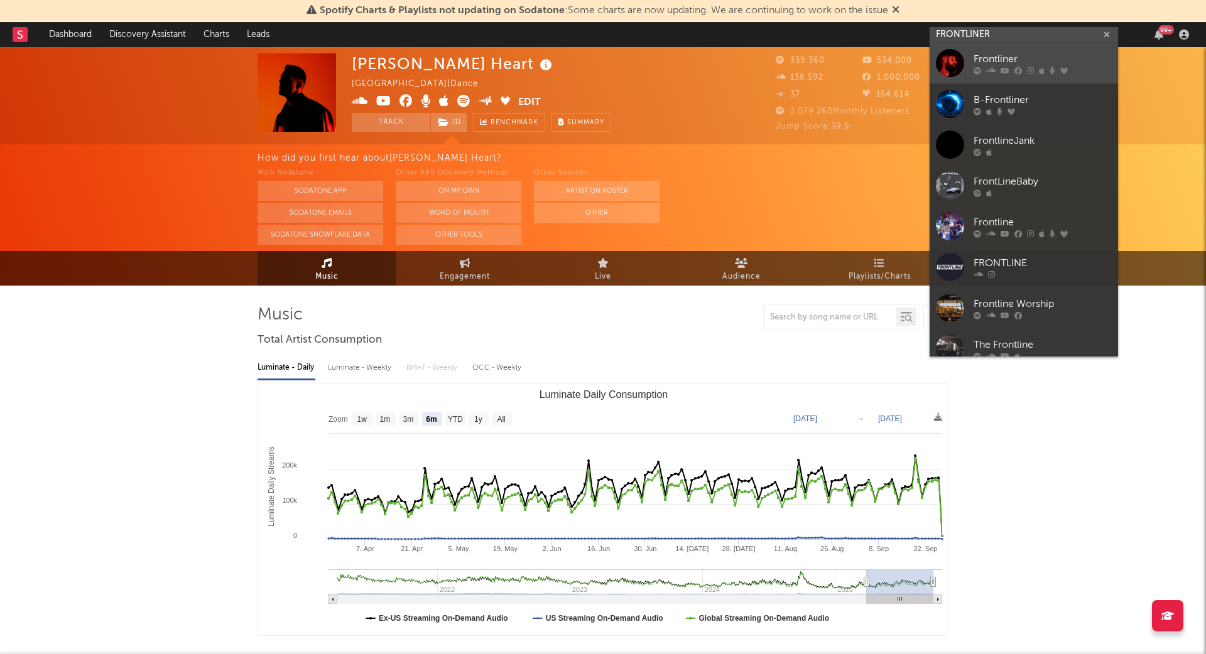
type input "FRONTLINER"
click at [1025, 60] on div "Frontliner" at bounding box center [1042, 59] width 138 height 15
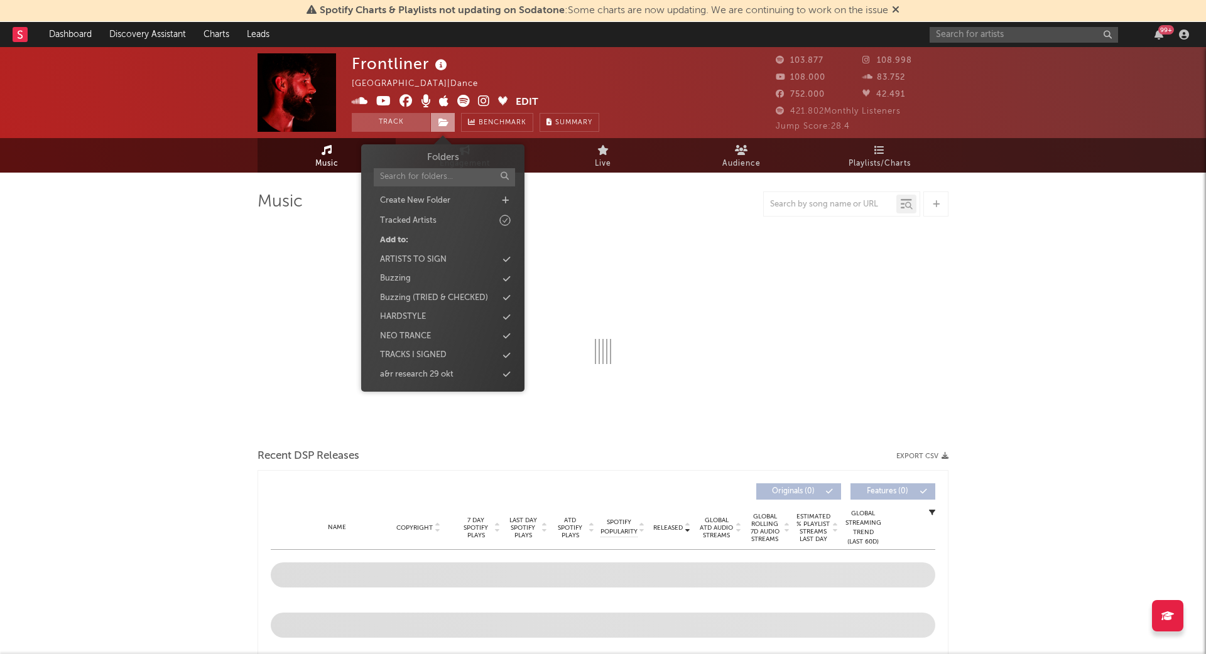
click at [449, 126] on span at bounding box center [442, 122] width 25 height 19
select select "6m"
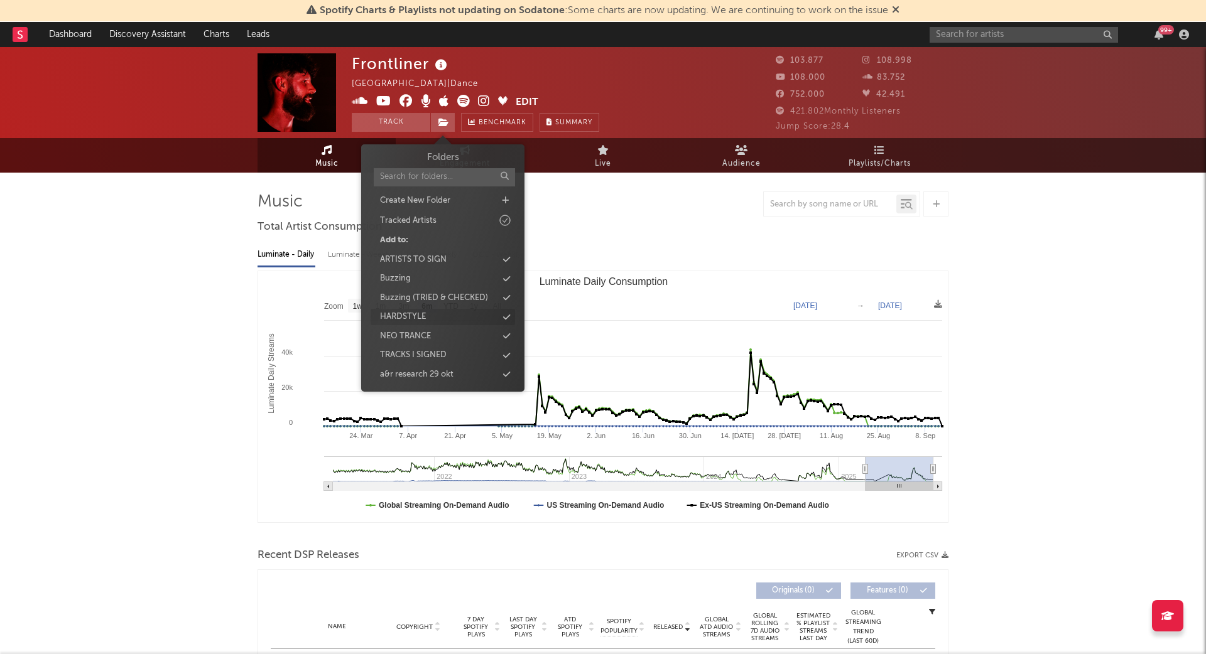
click at [414, 314] on div "HARDSTYLE" at bounding box center [403, 317] width 46 height 13
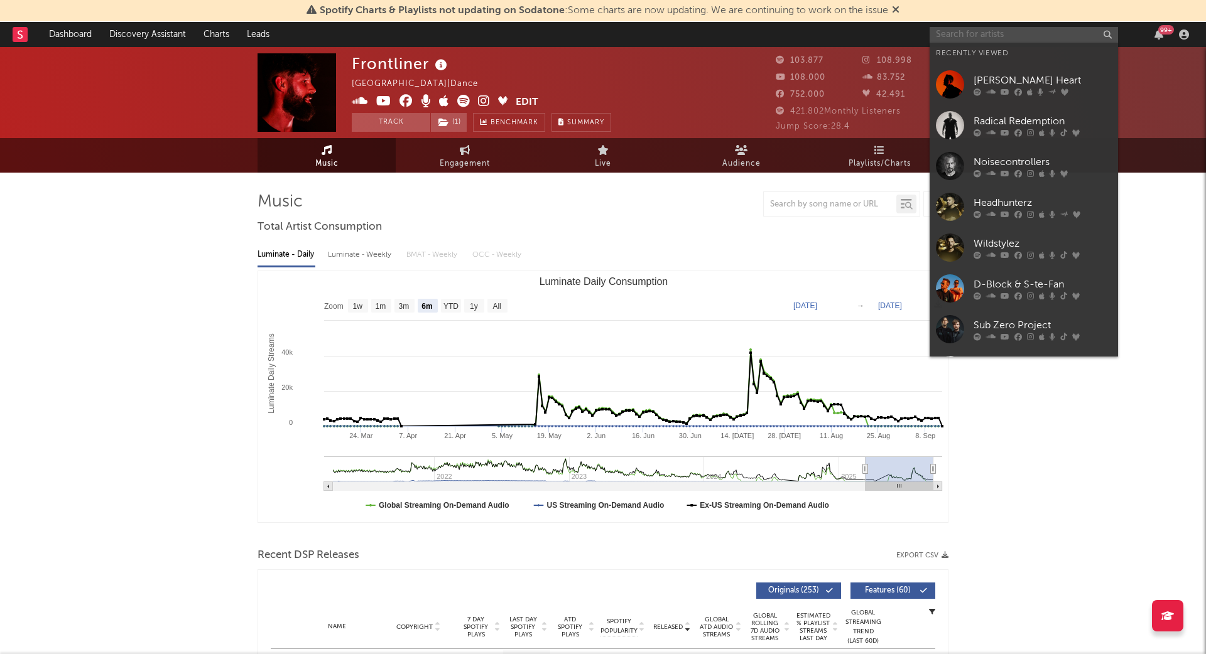
click at [1004, 27] on input "text" at bounding box center [1023, 35] width 188 height 16
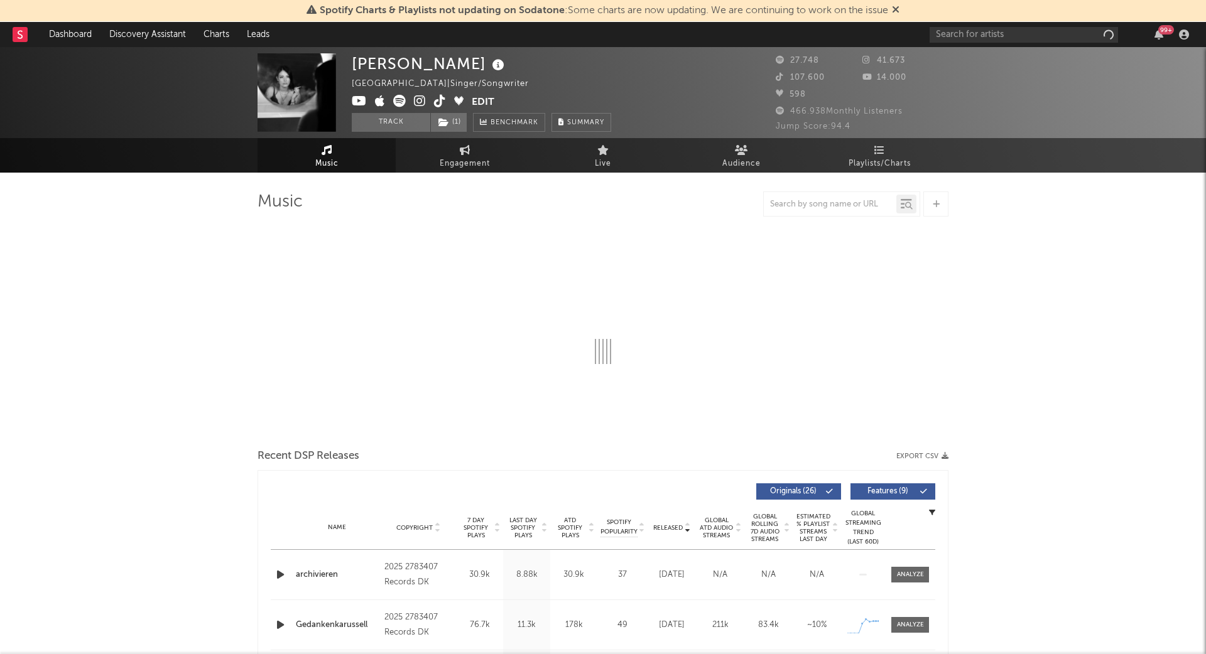
select select "6m"
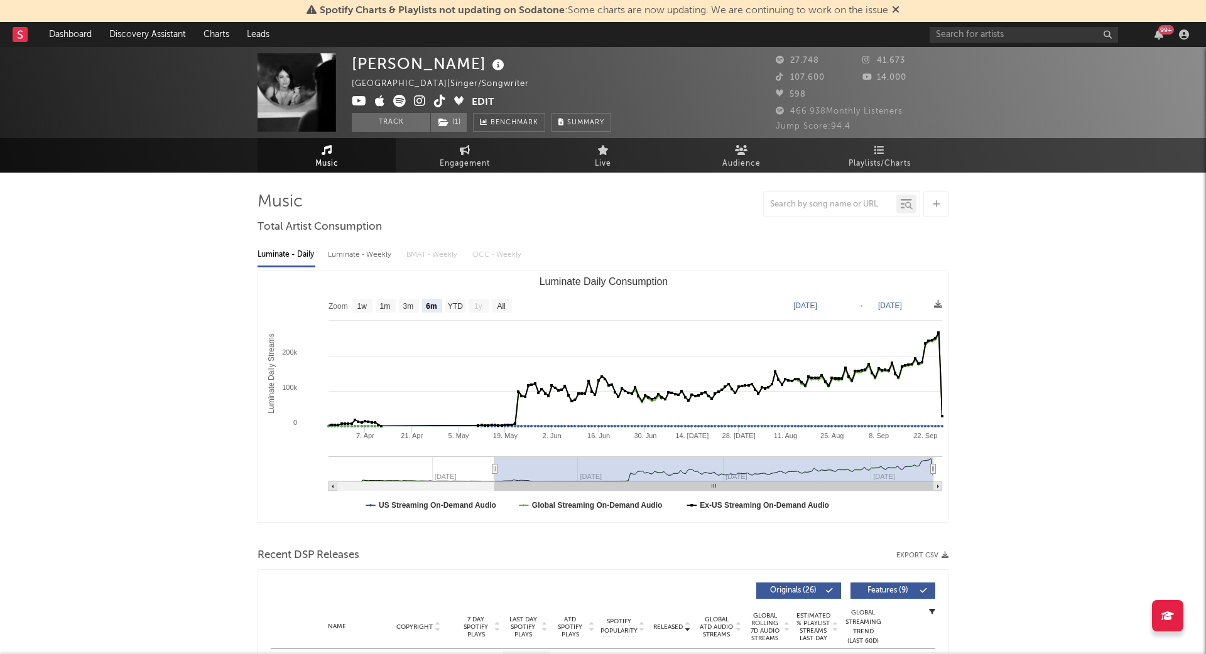
click at [418, 104] on icon at bounding box center [420, 101] width 12 height 13
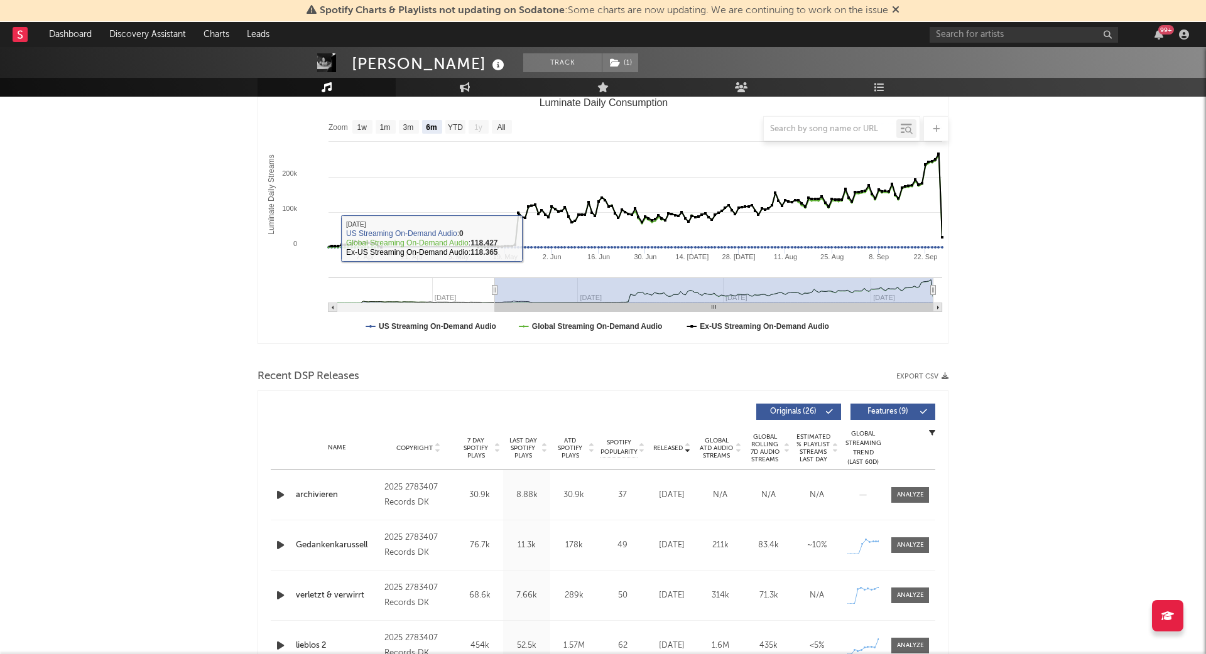
scroll to position [183, 0]
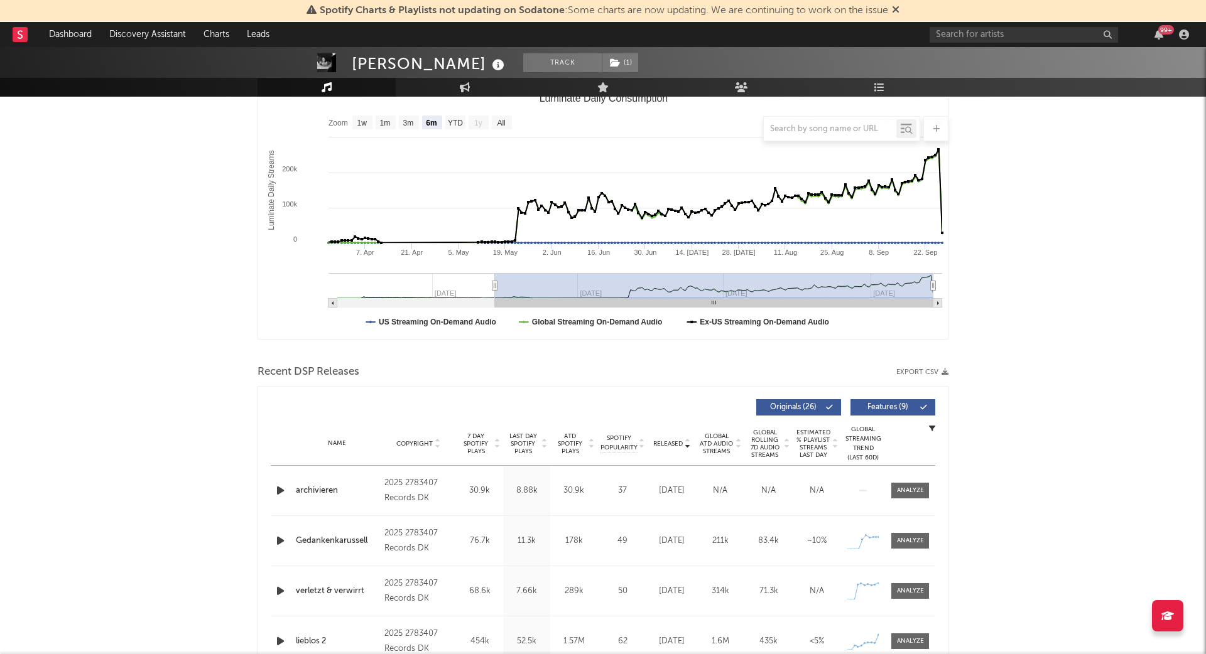
click at [281, 490] on icon "button" at bounding box center [280, 491] width 13 height 16
click at [600, 636] on div "00:01 00:15" at bounding box center [603, 638] width 220 height 31
click at [611, 638] on div at bounding box center [602, 638] width 157 height 3
click at [424, 641] on icon "button" at bounding box center [424, 639] width 6 height 10
click at [279, 539] on icon "button" at bounding box center [280, 541] width 13 height 16
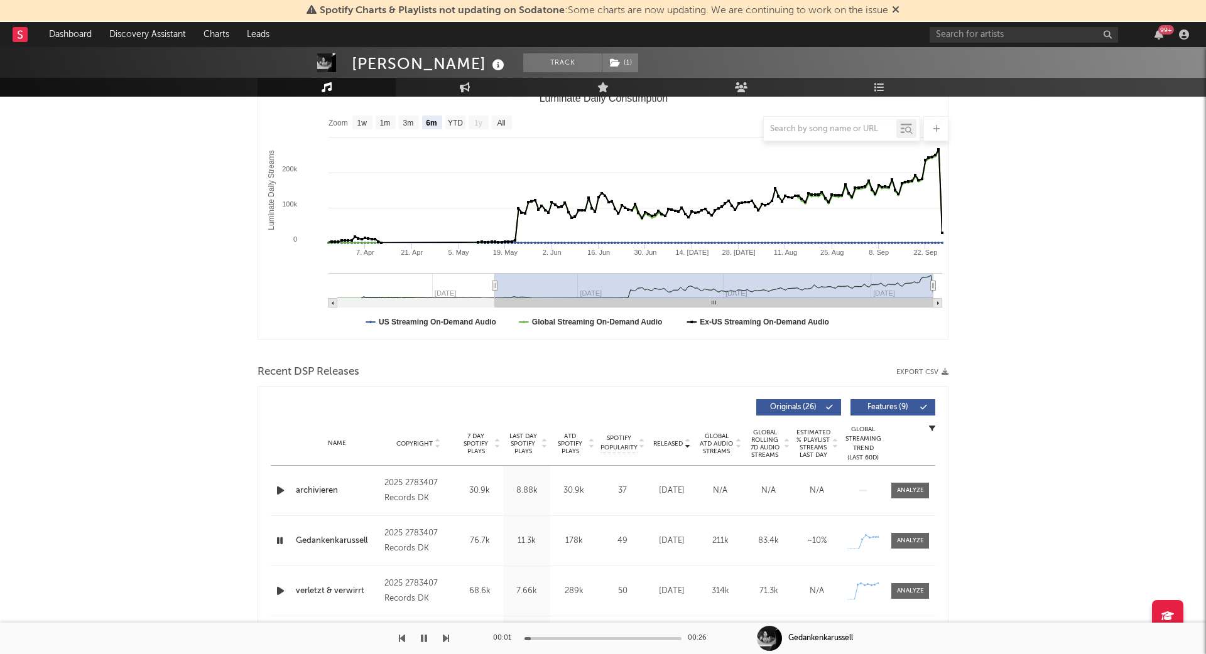
drag, startPoint x: 572, startPoint y: 639, endPoint x: 620, endPoint y: 587, distance: 71.5
click at [572, 639] on div at bounding box center [602, 638] width 157 height 3
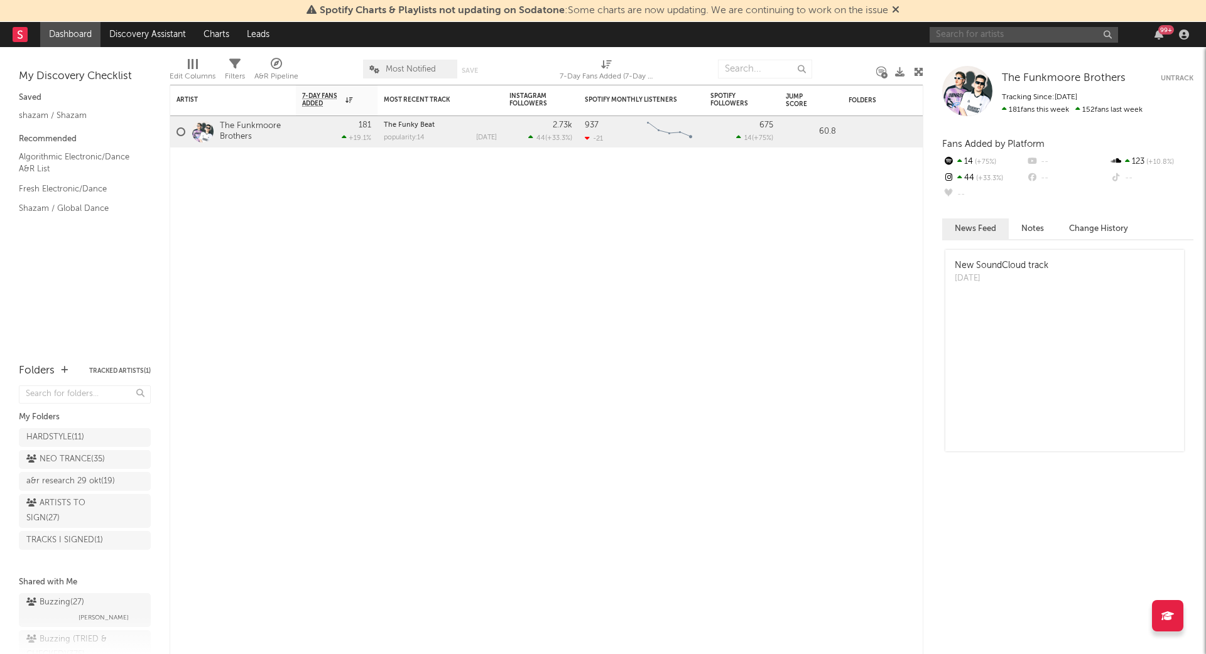
click at [1002, 36] on input "text" at bounding box center [1023, 35] width 188 height 16
type input "[PERSON_NAME][GEOGRAPHIC_DATA]"
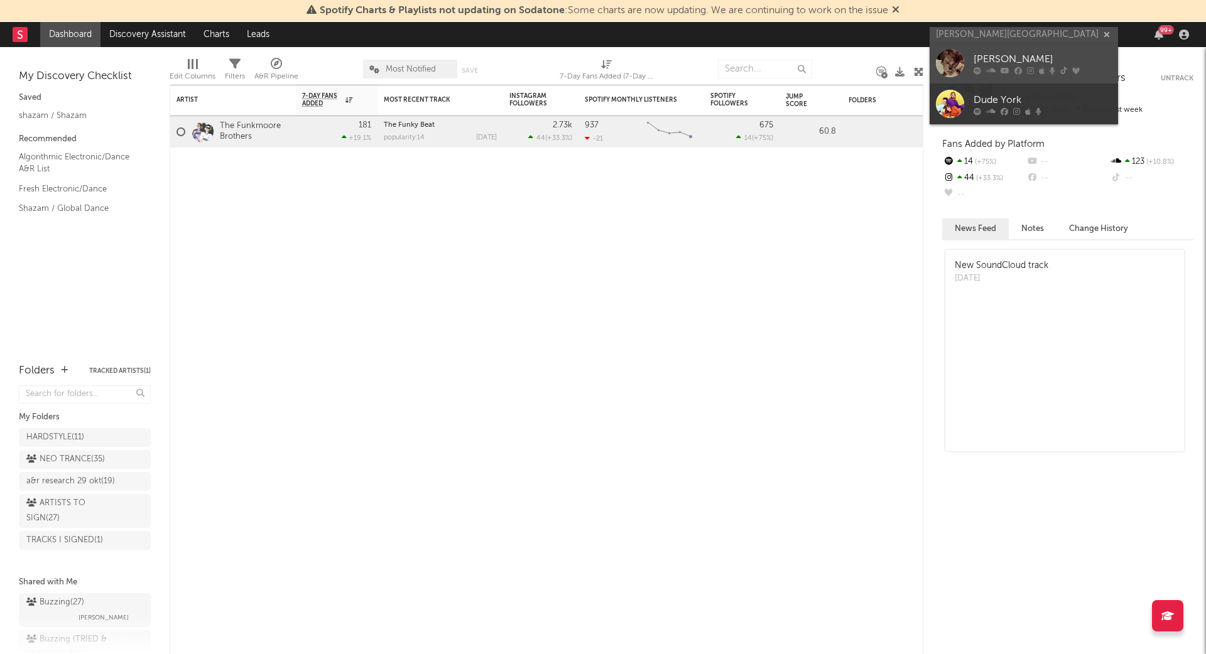
click at [994, 48] on link "[PERSON_NAME]" at bounding box center [1023, 63] width 188 height 41
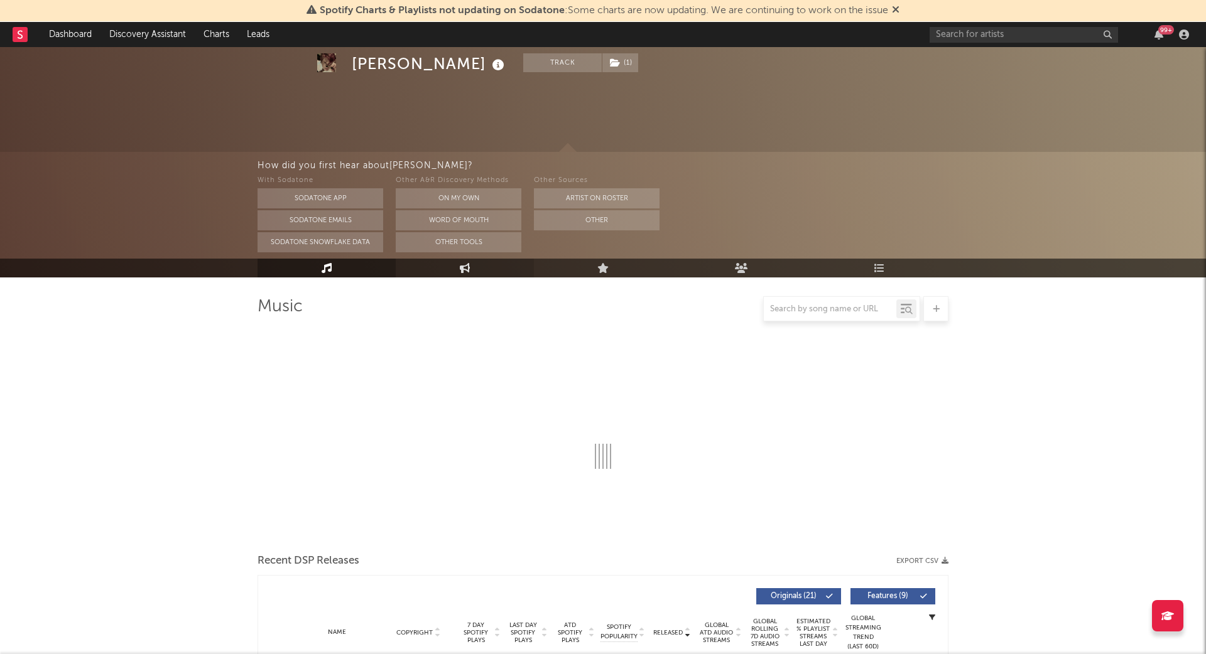
scroll to position [286, 0]
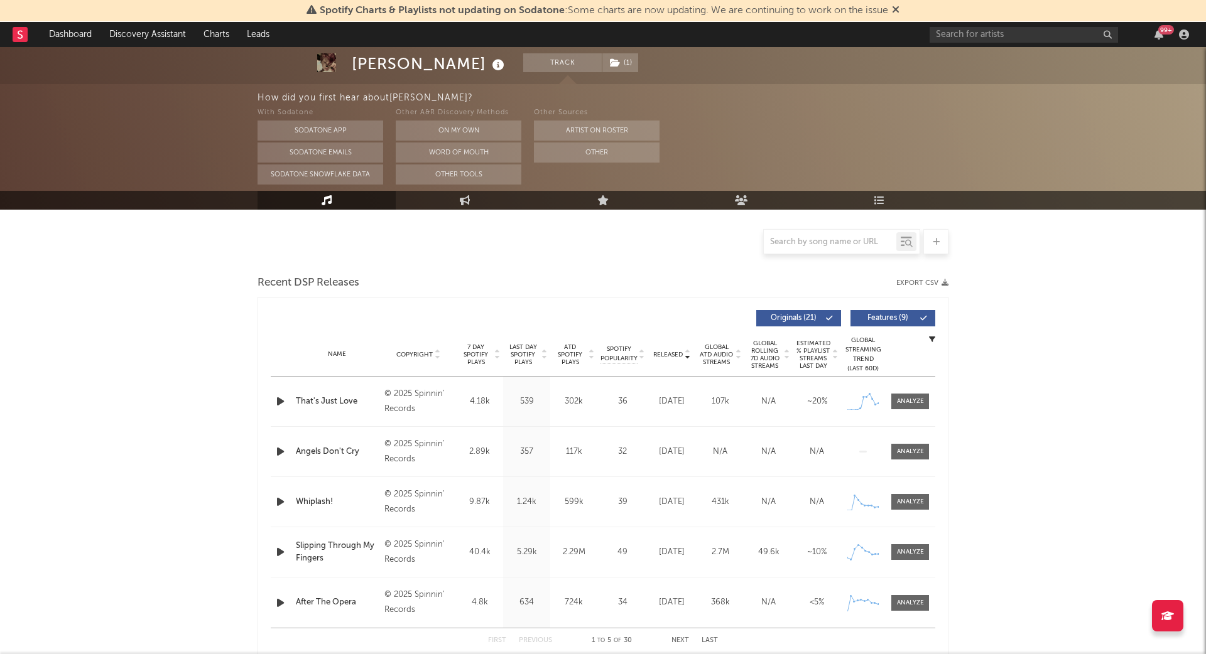
select select "6m"
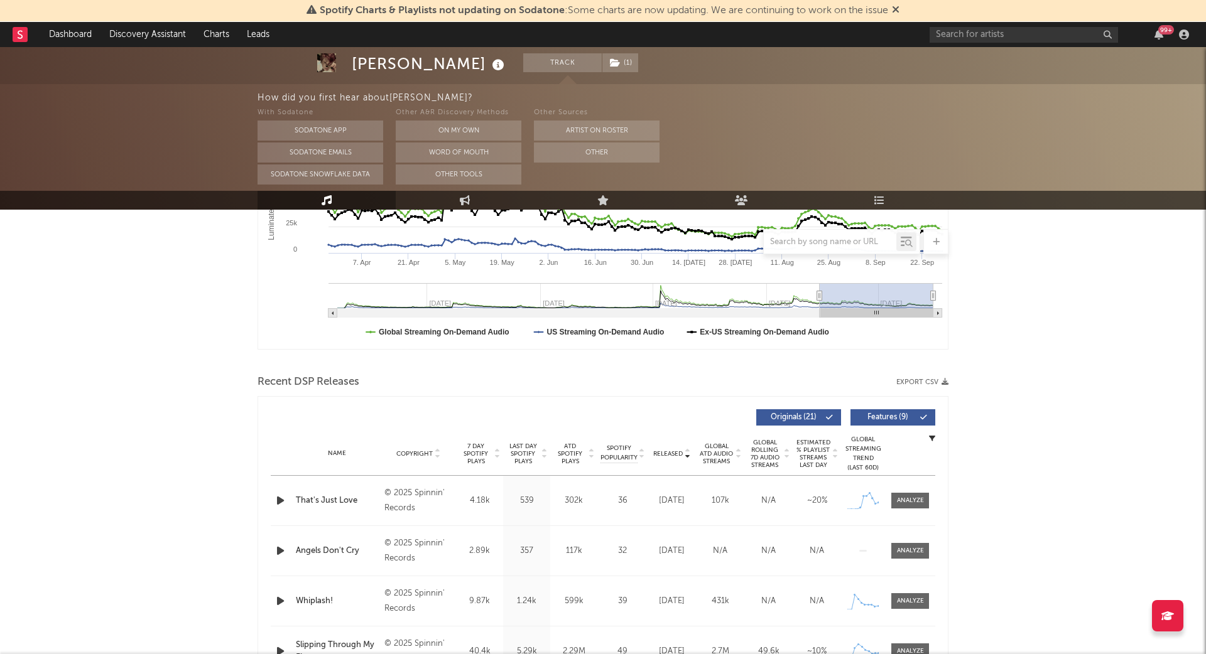
click at [931, 494] on div at bounding box center [910, 501] width 50 height 16
click at [923, 496] on div at bounding box center [910, 500] width 27 height 9
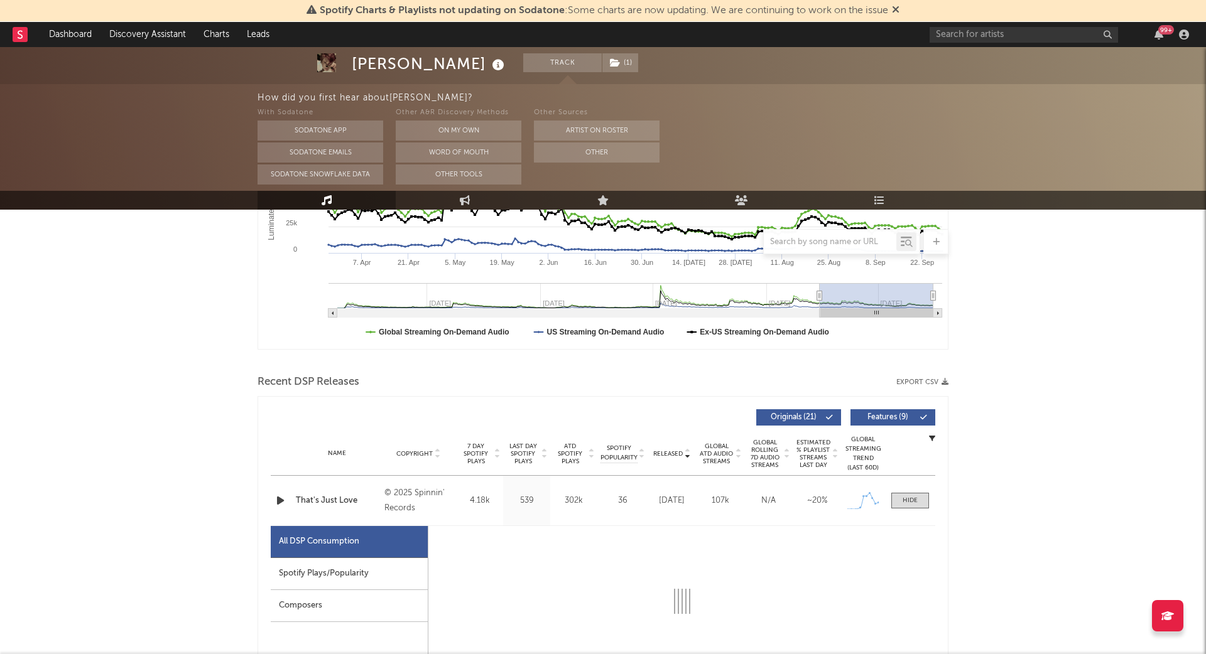
select select "1w"
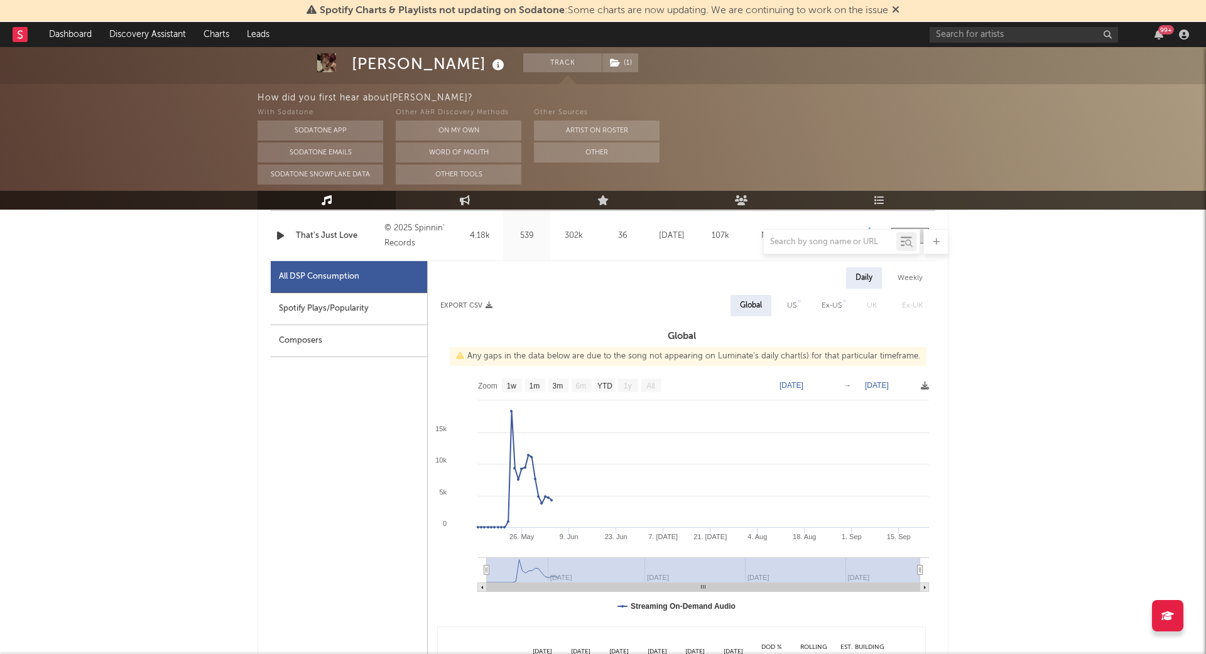
scroll to position [553, 0]
click at [328, 301] on div "Spotify Plays/Popularity" at bounding box center [349, 308] width 156 height 32
select select "1w"
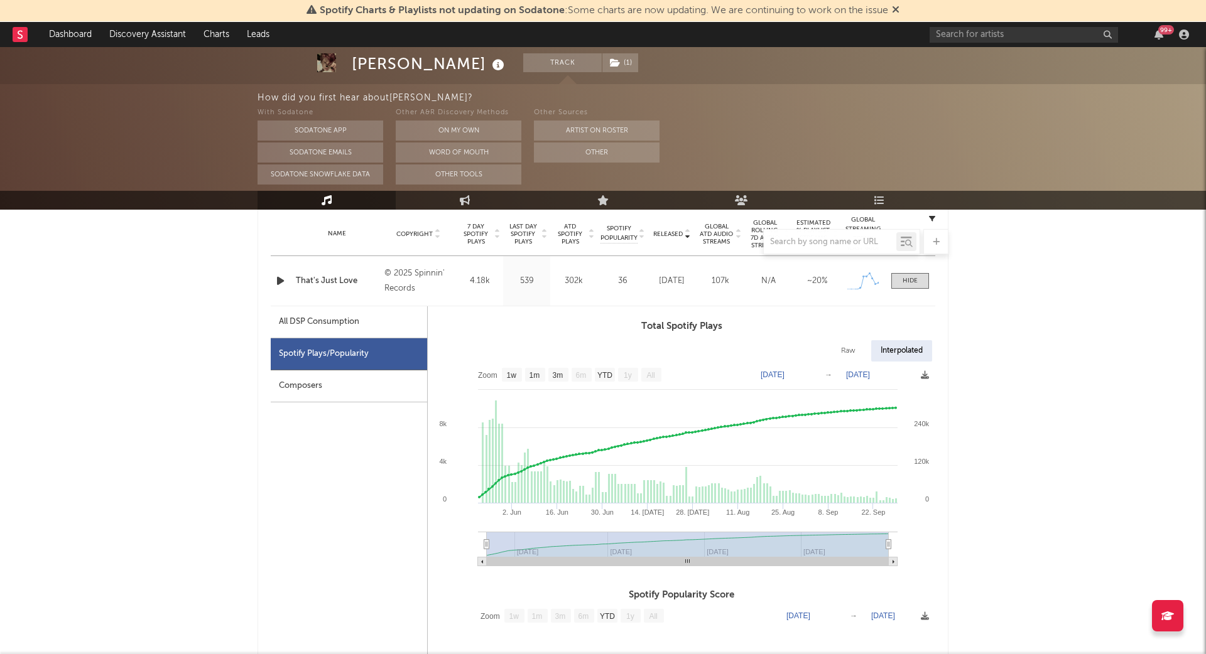
scroll to position [485, 0]
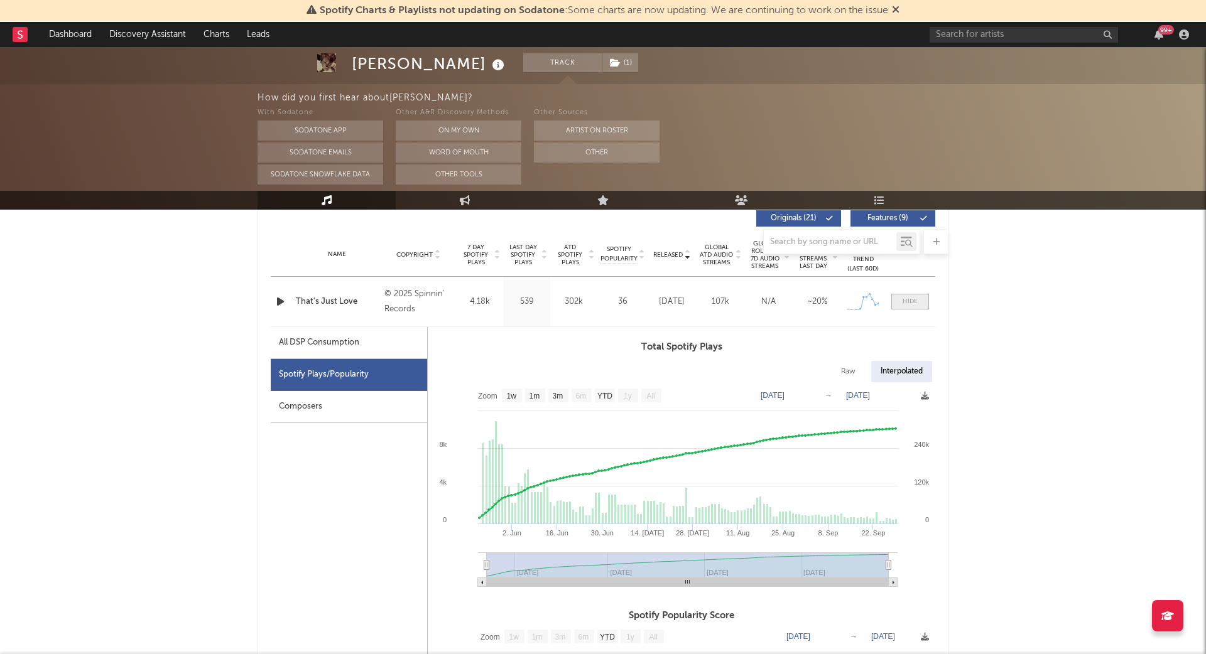
click at [914, 299] on div at bounding box center [909, 301] width 15 height 9
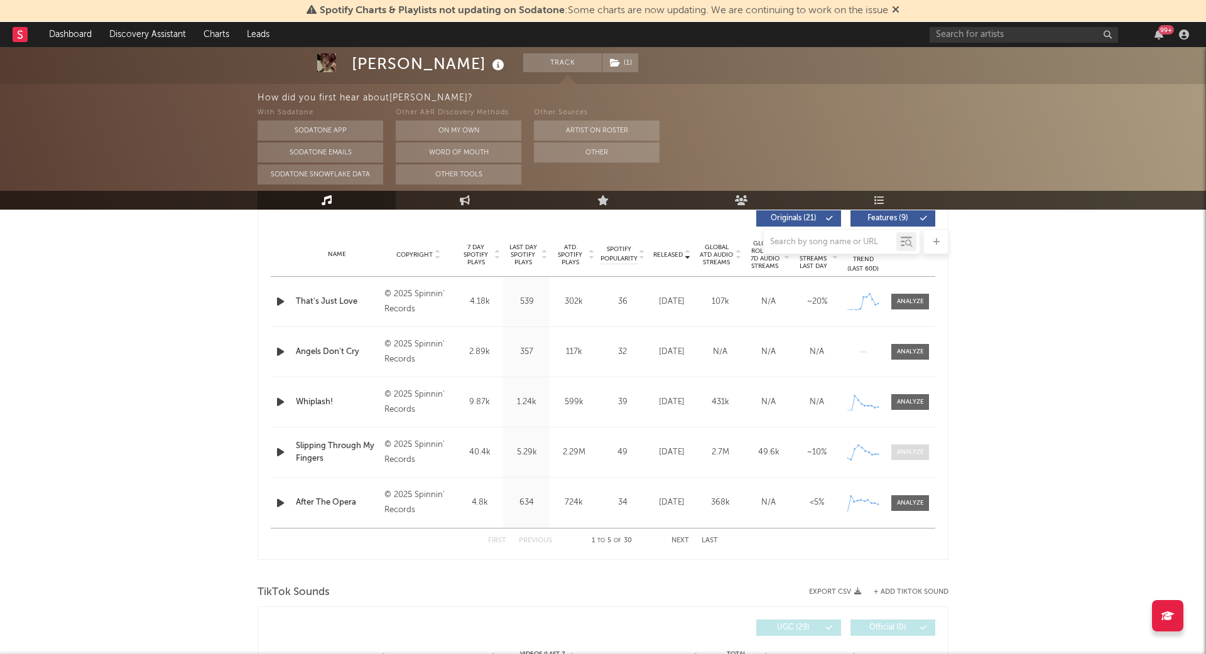
click at [912, 452] on div at bounding box center [910, 452] width 27 height 9
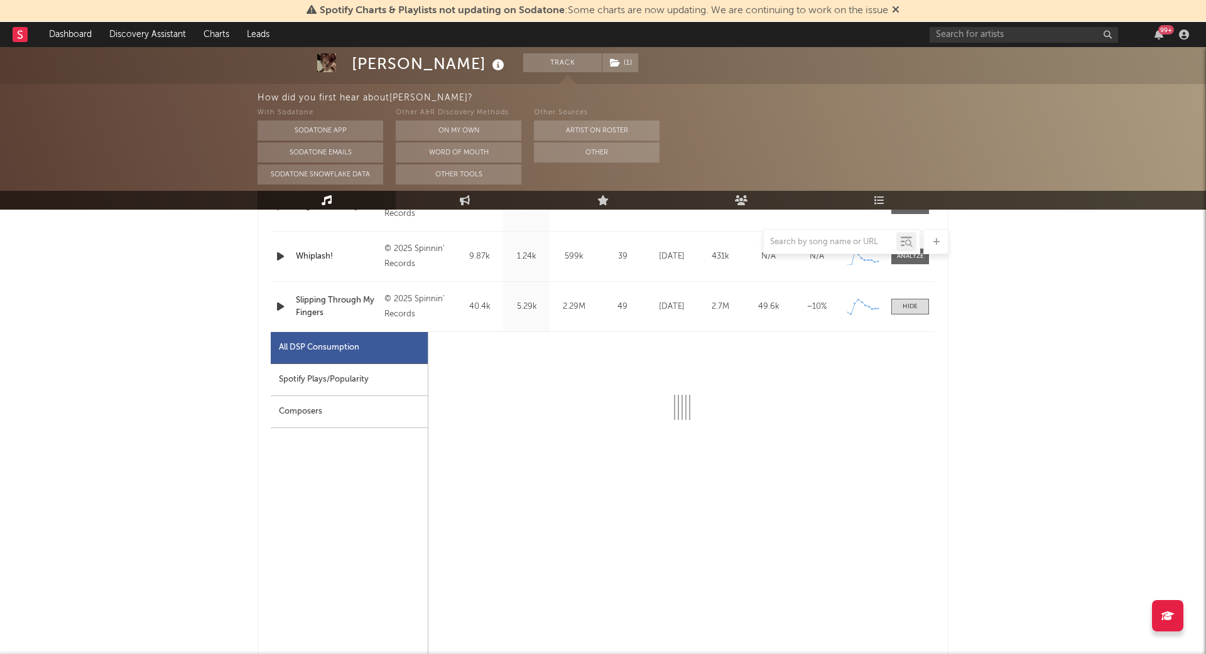
scroll to position [639, 0]
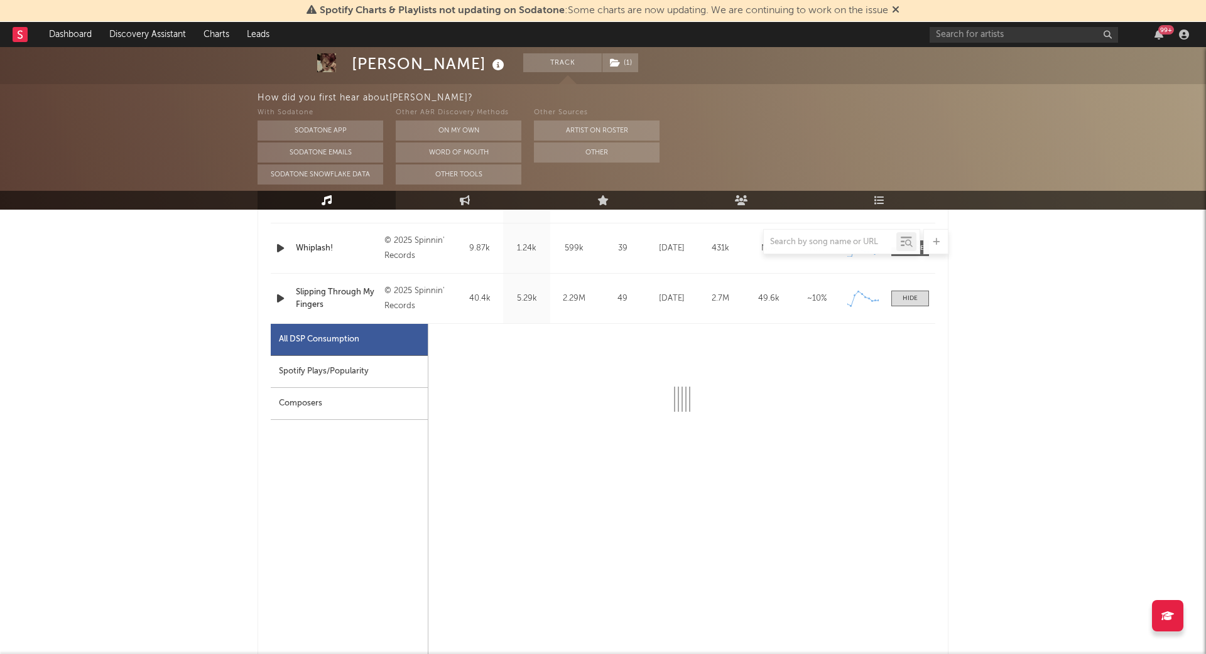
select select "6m"
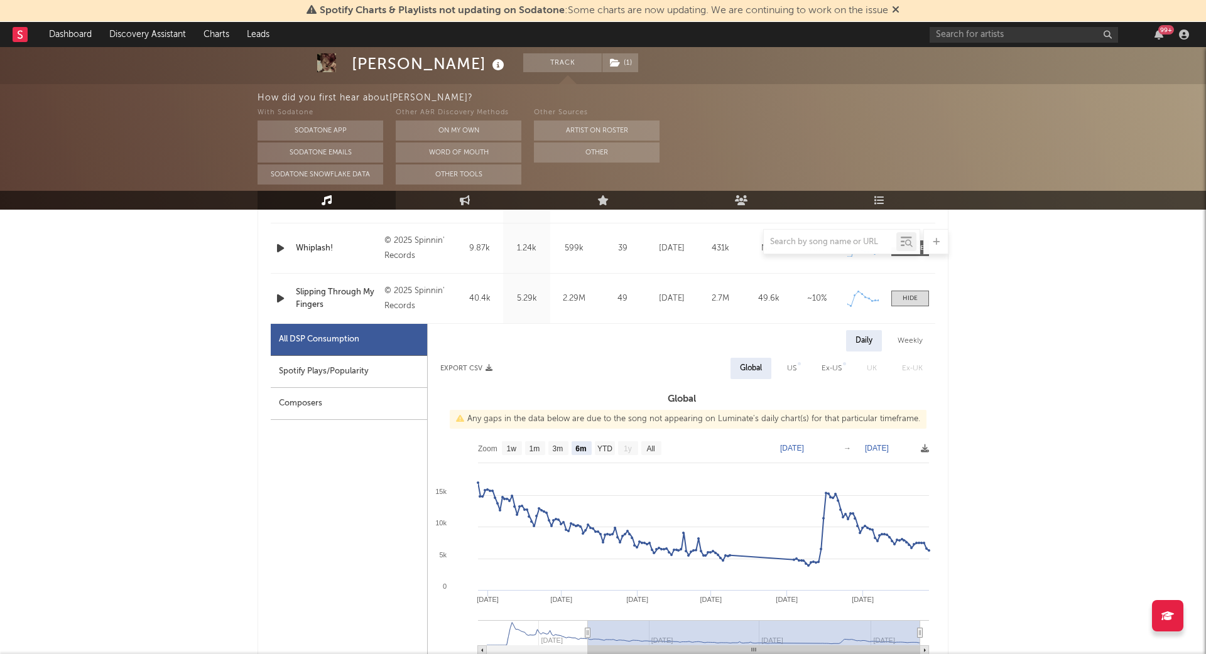
click at [372, 365] on div "Spotify Plays/Popularity" at bounding box center [349, 372] width 156 height 32
select select "6m"
select select "1w"
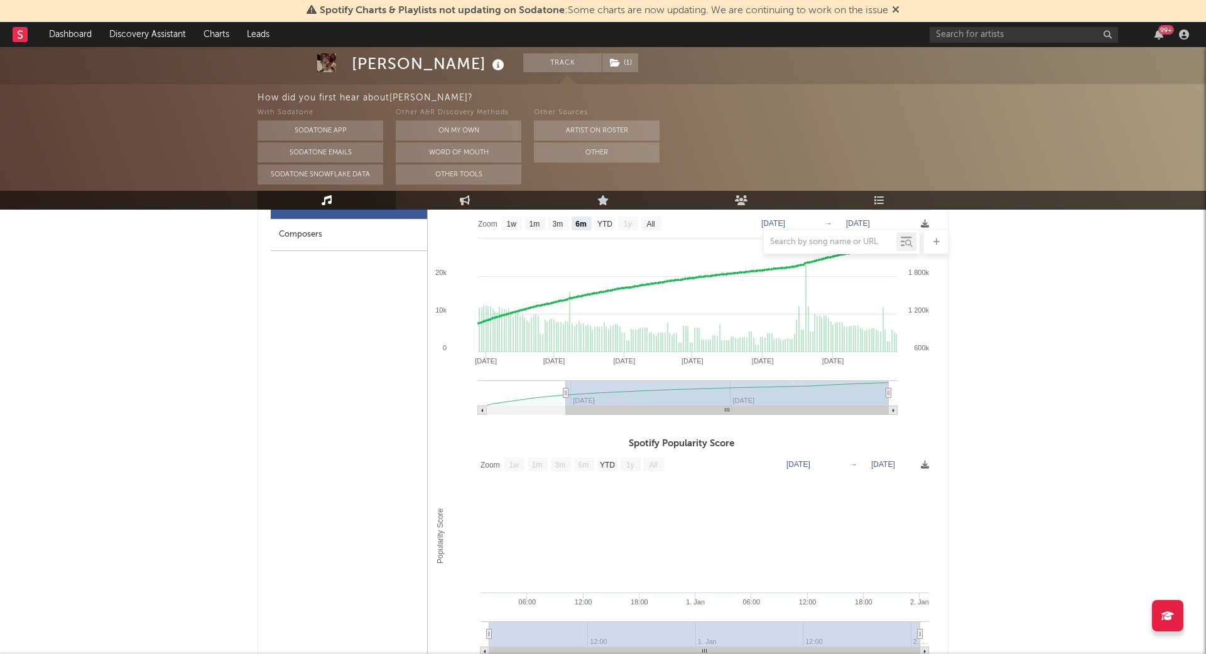
scroll to position [1405, 0]
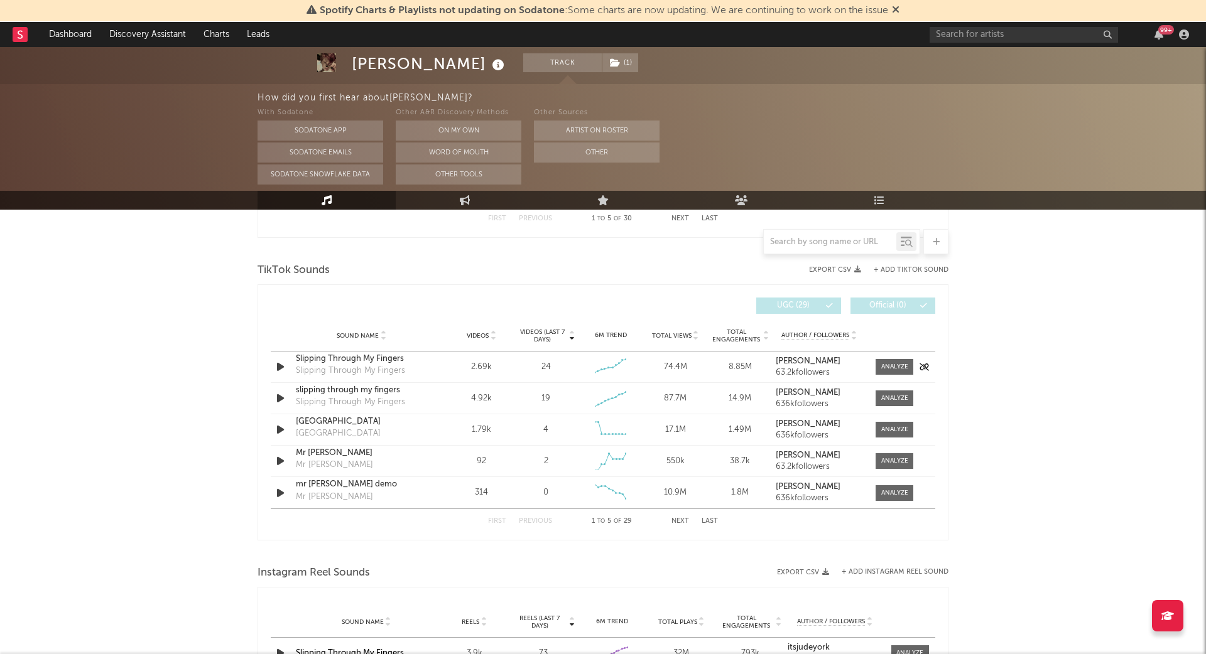
click at [862, 352] on div "Sound Name Slipping Through My Fingers Slipping Through My Fingers Videos 2.69k…" at bounding box center [603, 367] width 664 height 31
click at [892, 366] on div at bounding box center [894, 366] width 27 height 9
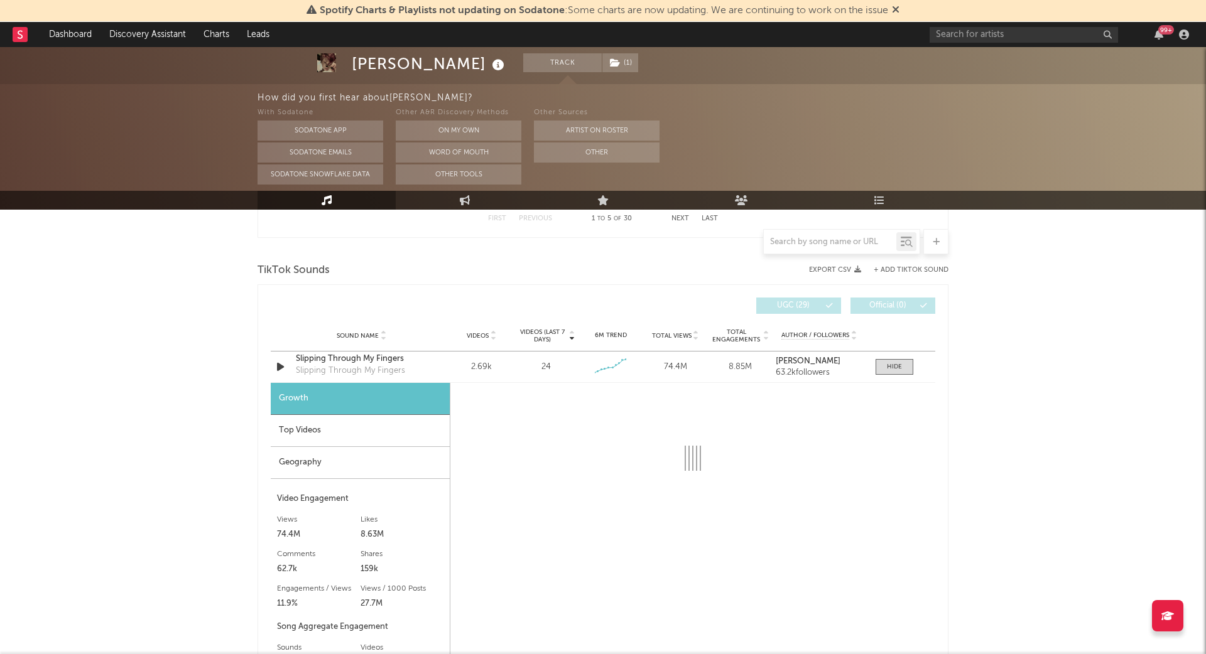
click at [399, 426] on div "Top Videos" at bounding box center [360, 431] width 179 height 32
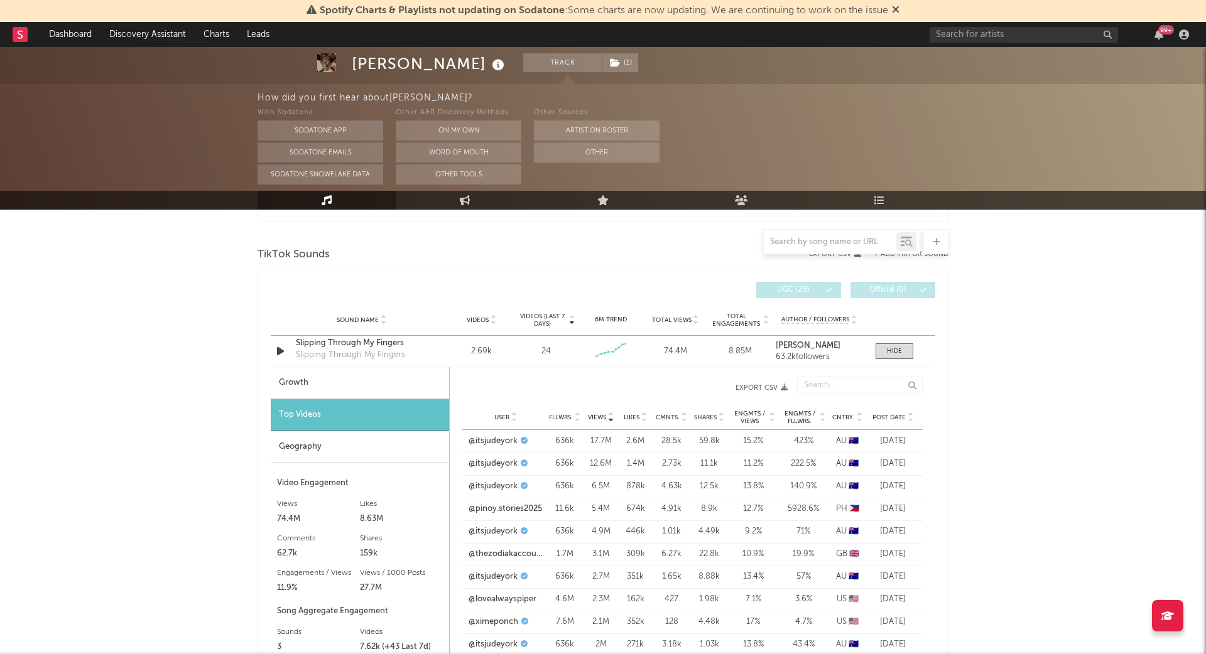
scroll to position [1427, 0]
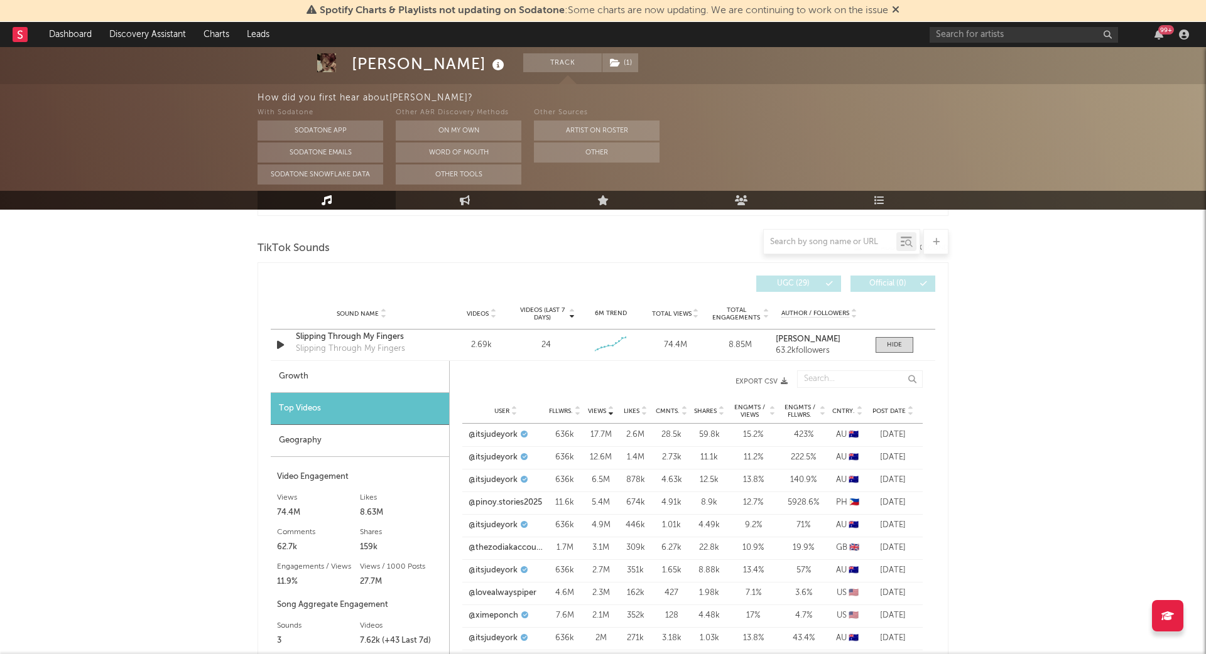
click at [327, 371] on div "Growth" at bounding box center [360, 377] width 178 height 32
select select "6m"
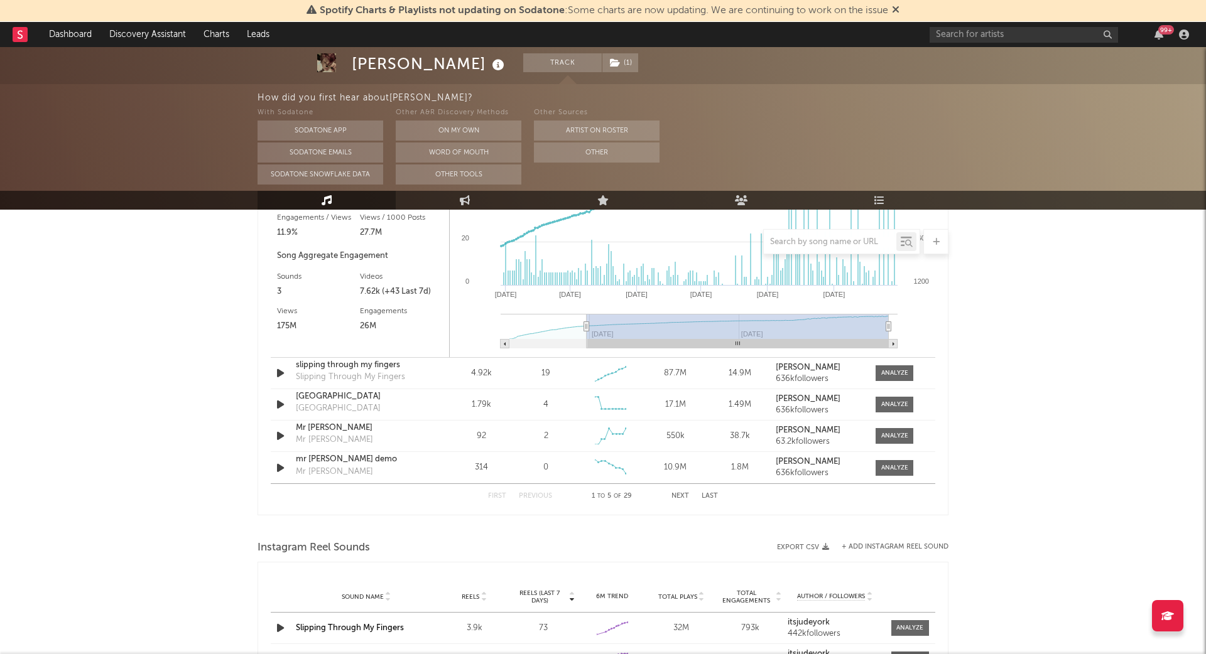
scroll to position [1775, 0]
click at [887, 379] on div "Sound Name slipping through my fingers Slipping Through My Fingers Videos 4.92k…" at bounding box center [603, 374] width 664 height 31
click at [881, 371] on div at bounding box center [894, 373] width 27 height 9
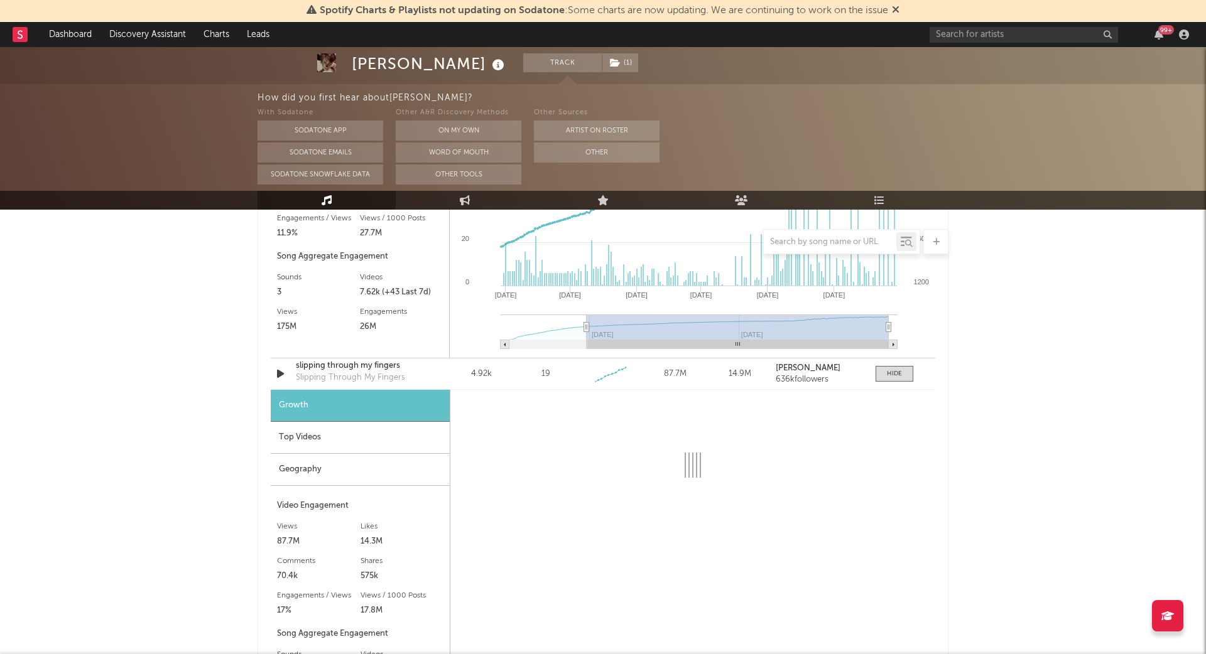
click at [364, 435] on div "Top Videos" at bounding box center [360, 438] width 179 height 32
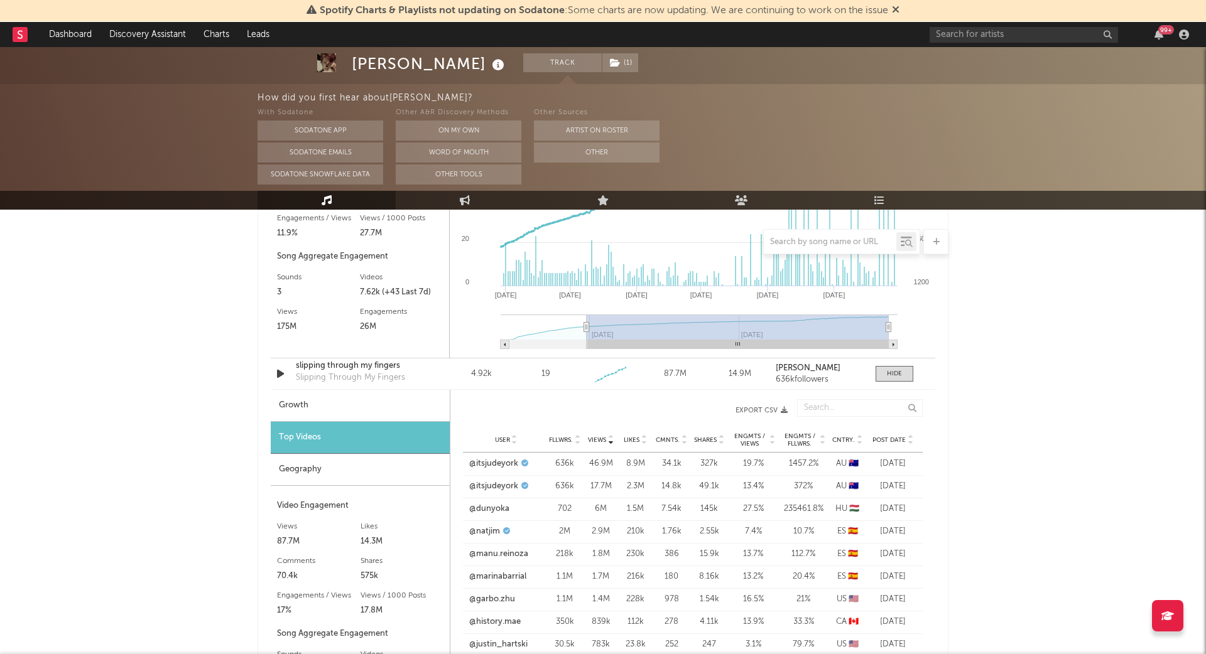
click at [361, 404] on div "Growth" at bounding box center [360, 406] width 179 height 32
select select "6m"
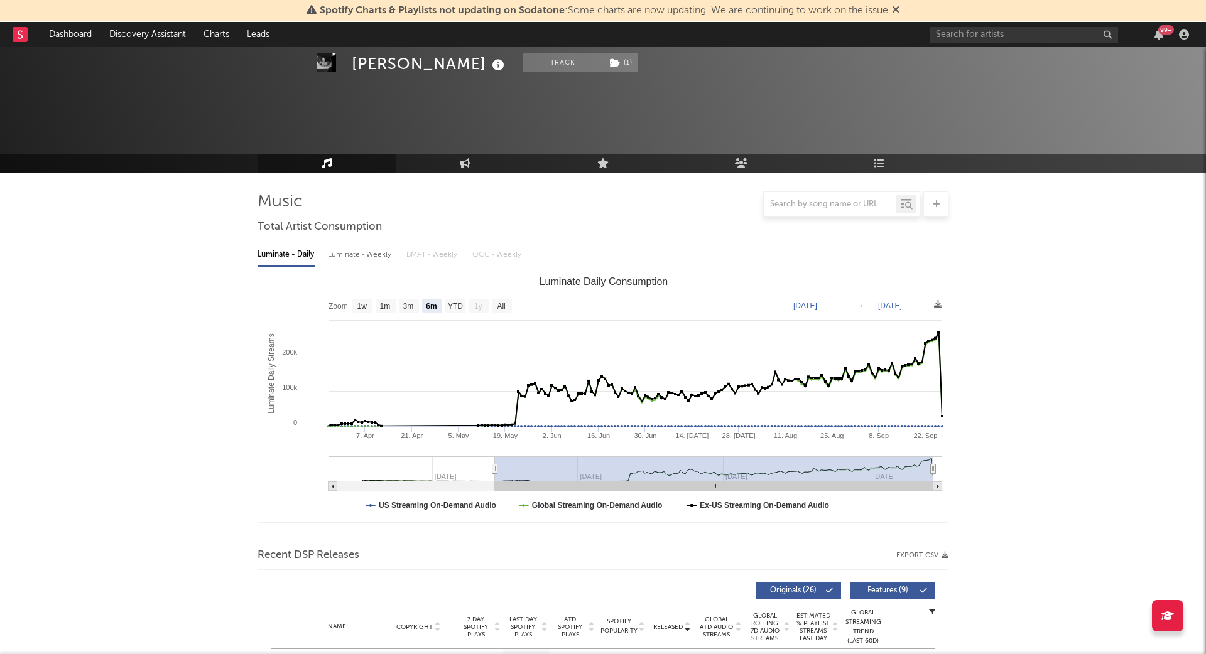
select select "6m"
